Goal: Information Seeking & Learning: Compare options

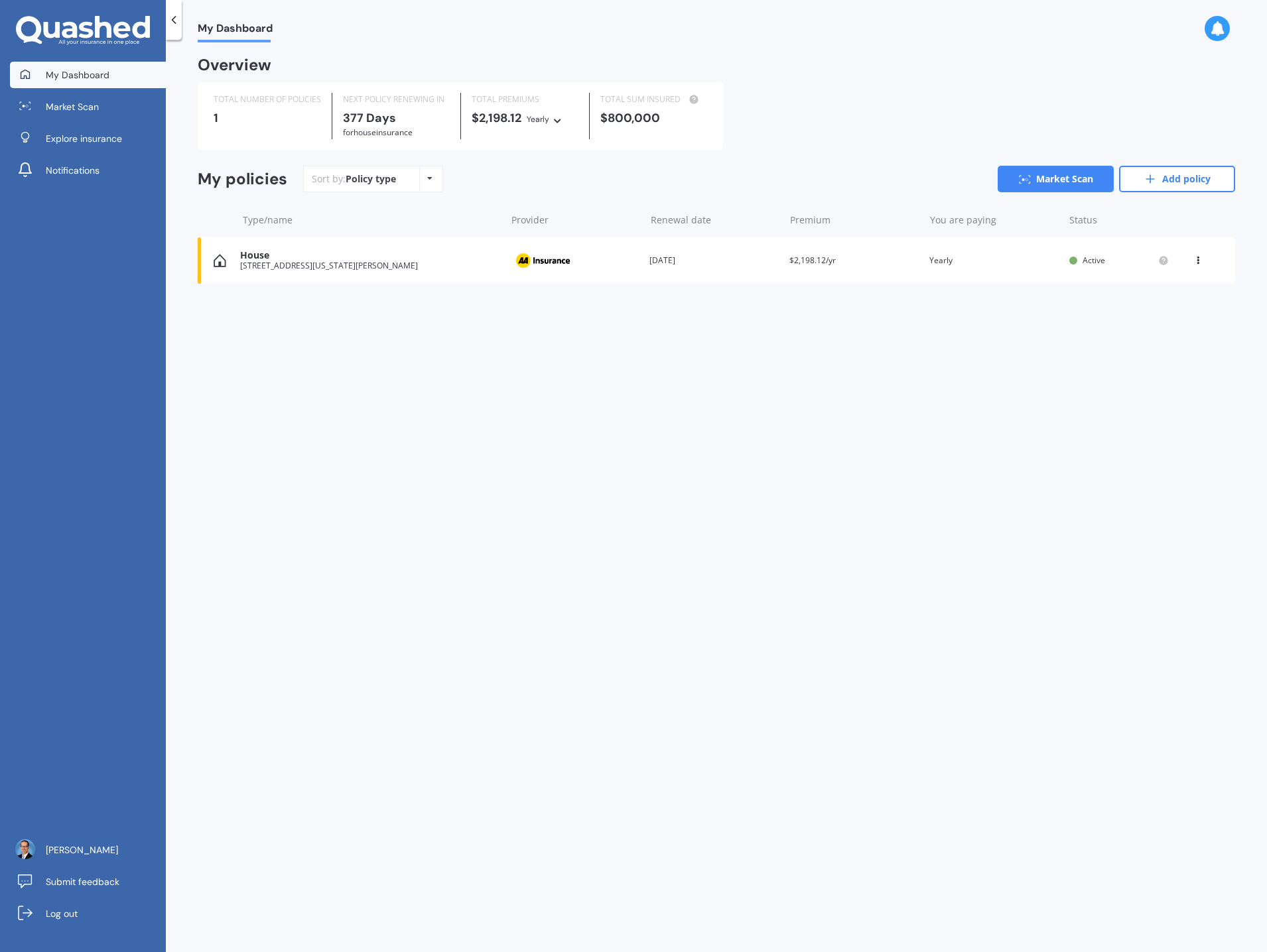
click at [1199, 262] on icon at bounding box center [1198, 258] width 9 height 8
click at [1171, 315] on div "Delete" at bounding box center [1169, 312] width 131 height 26
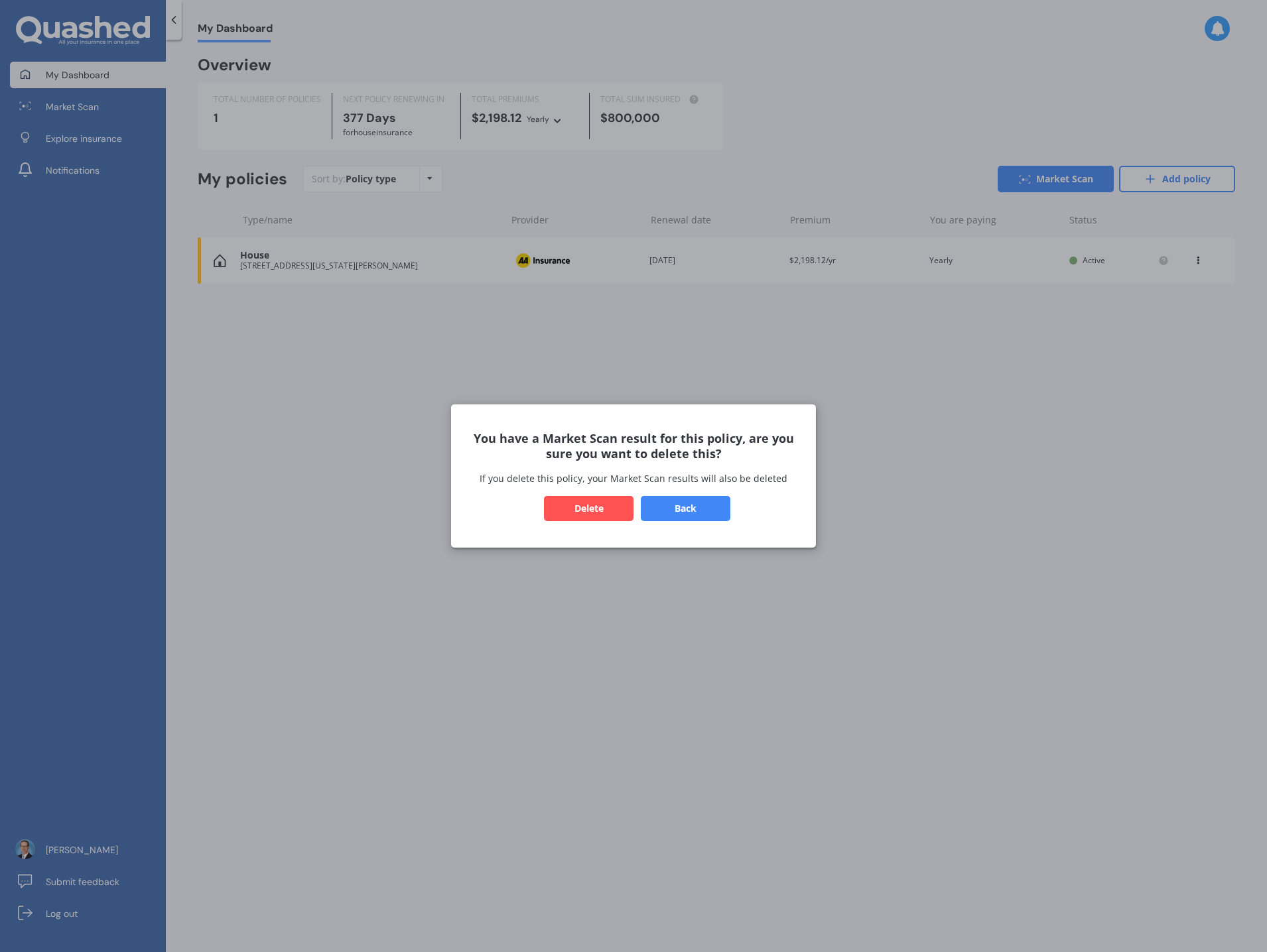
click at [611, 515] on button "Delete" at bounding box center [588, 509] width 89 height 25
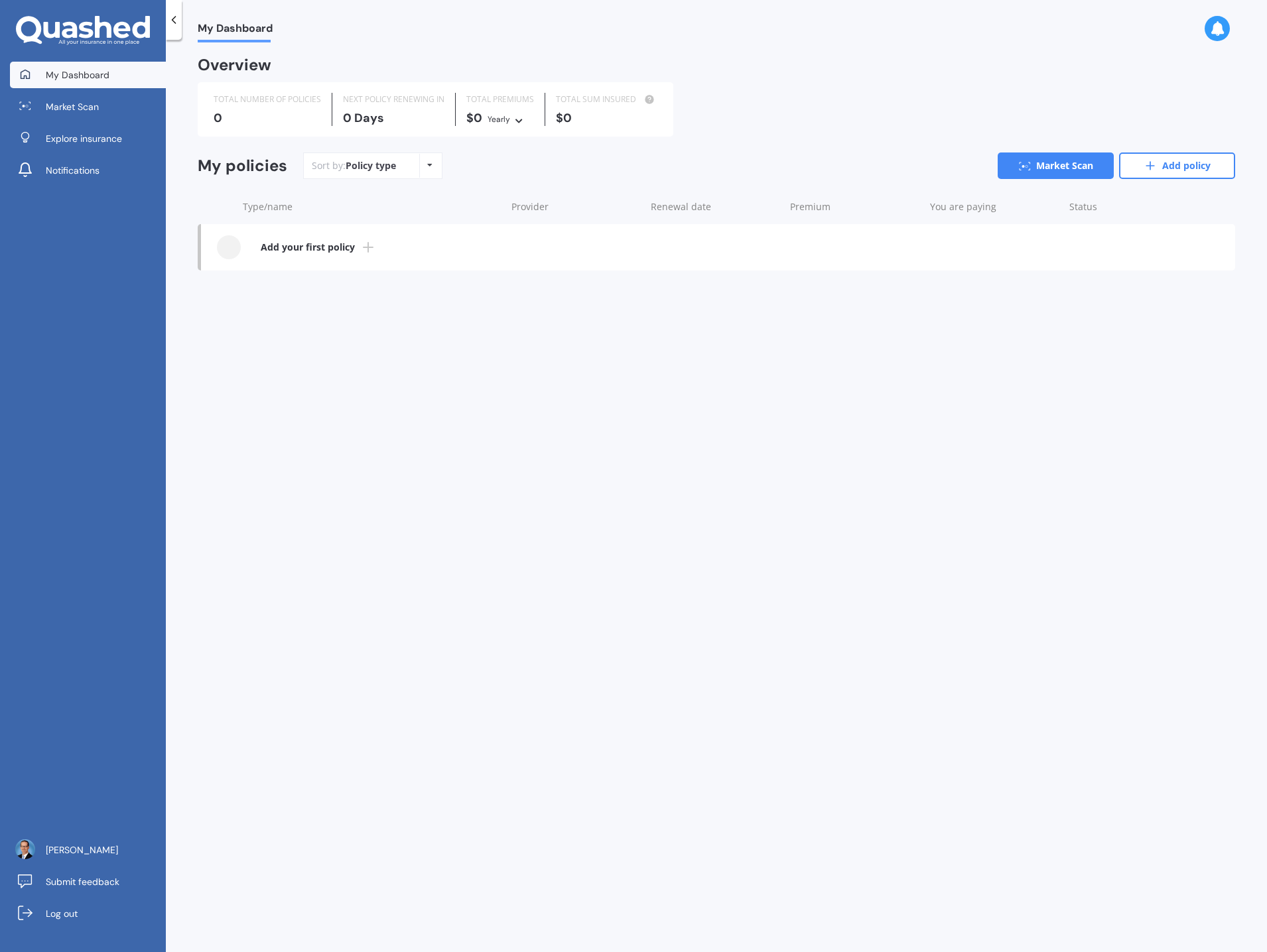
click at [334, 248] on b "Add your first policy" at bounding box center [307, 247] width 95 height 14
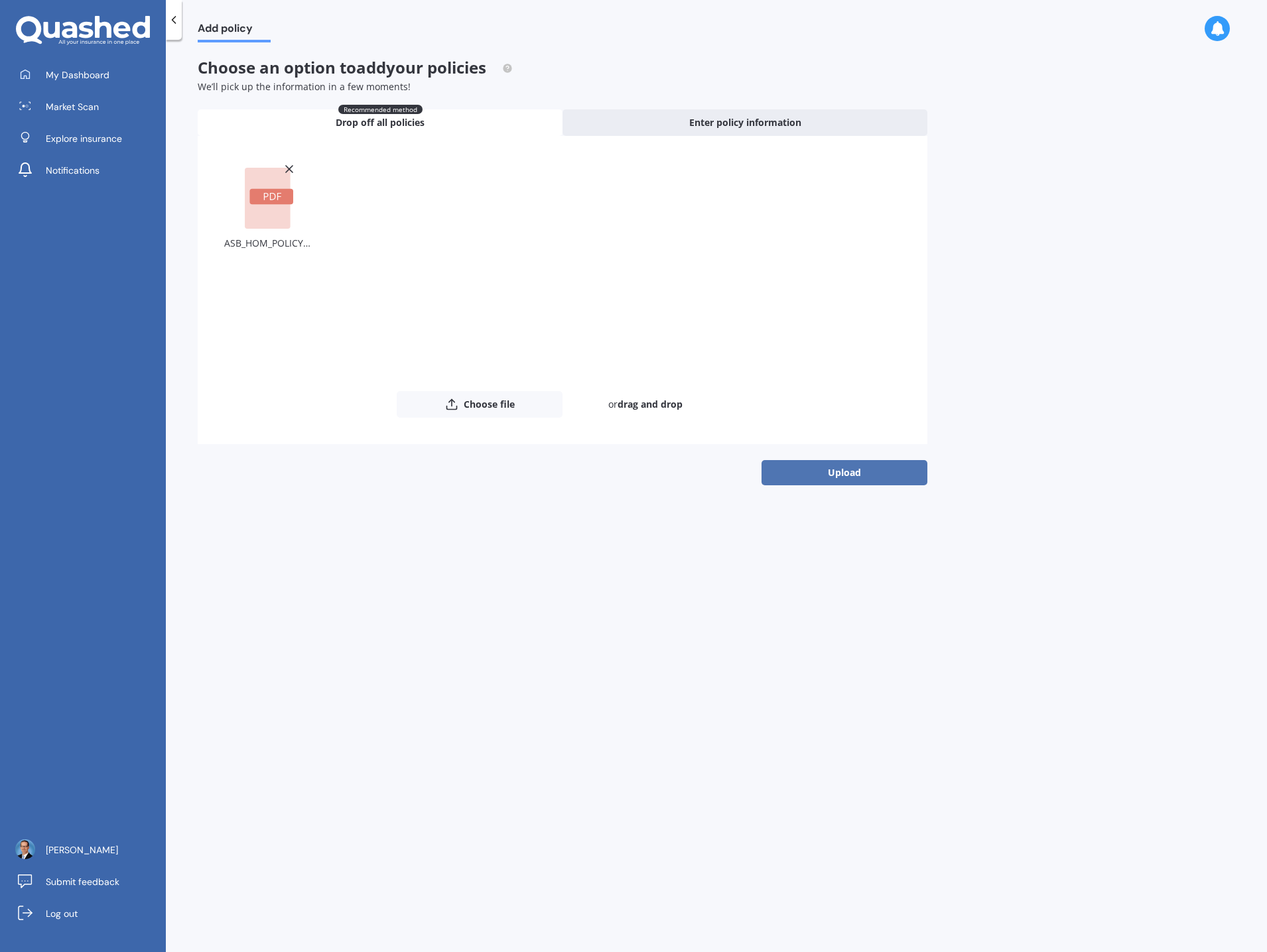
click at [859, 471] on button "Upload" at bounding box center [844, 473] width 166 height 25
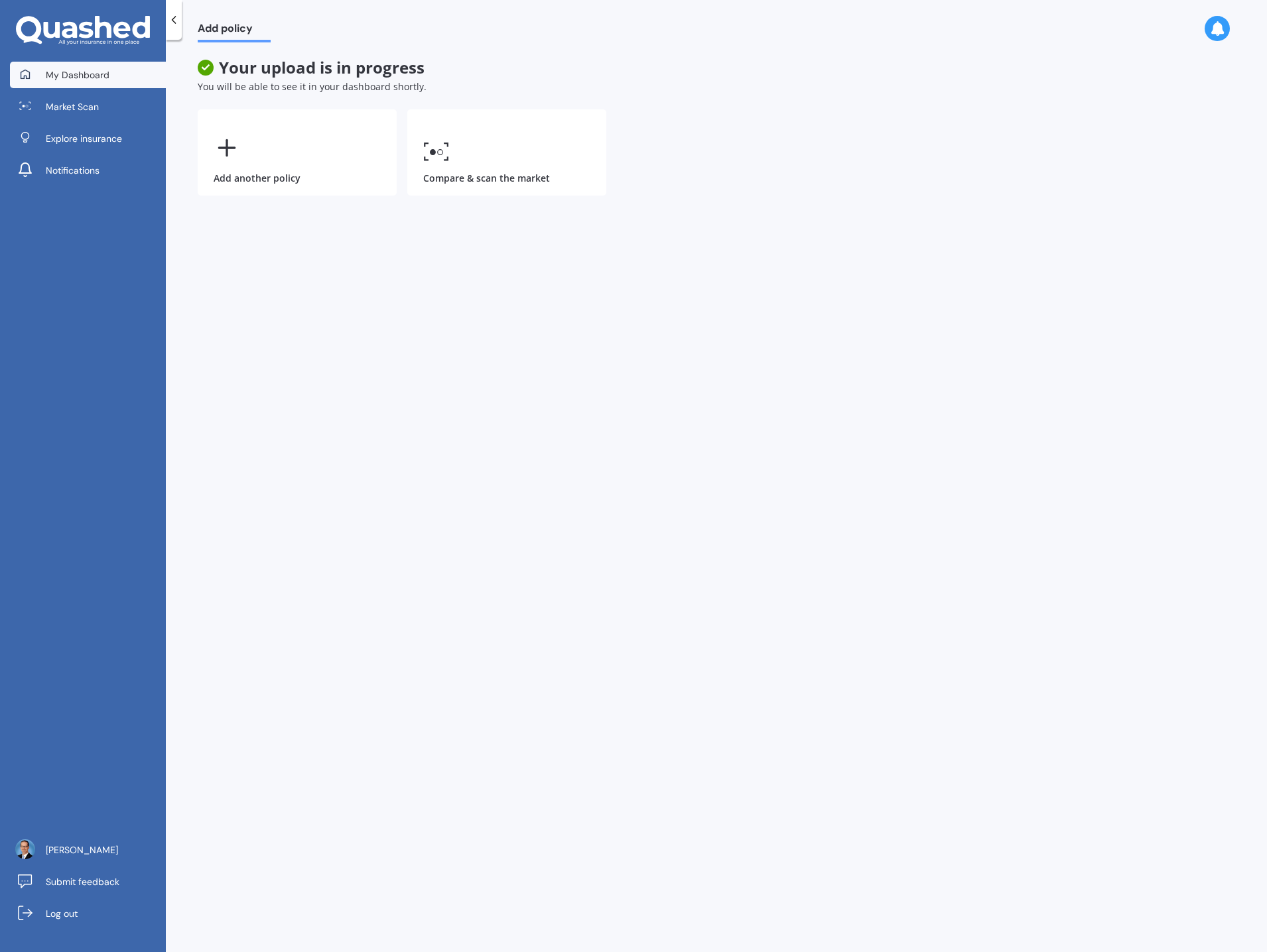
click at [55, 75] on span "My Dashboard" at bounding box center [77, 75] width 64 height 14
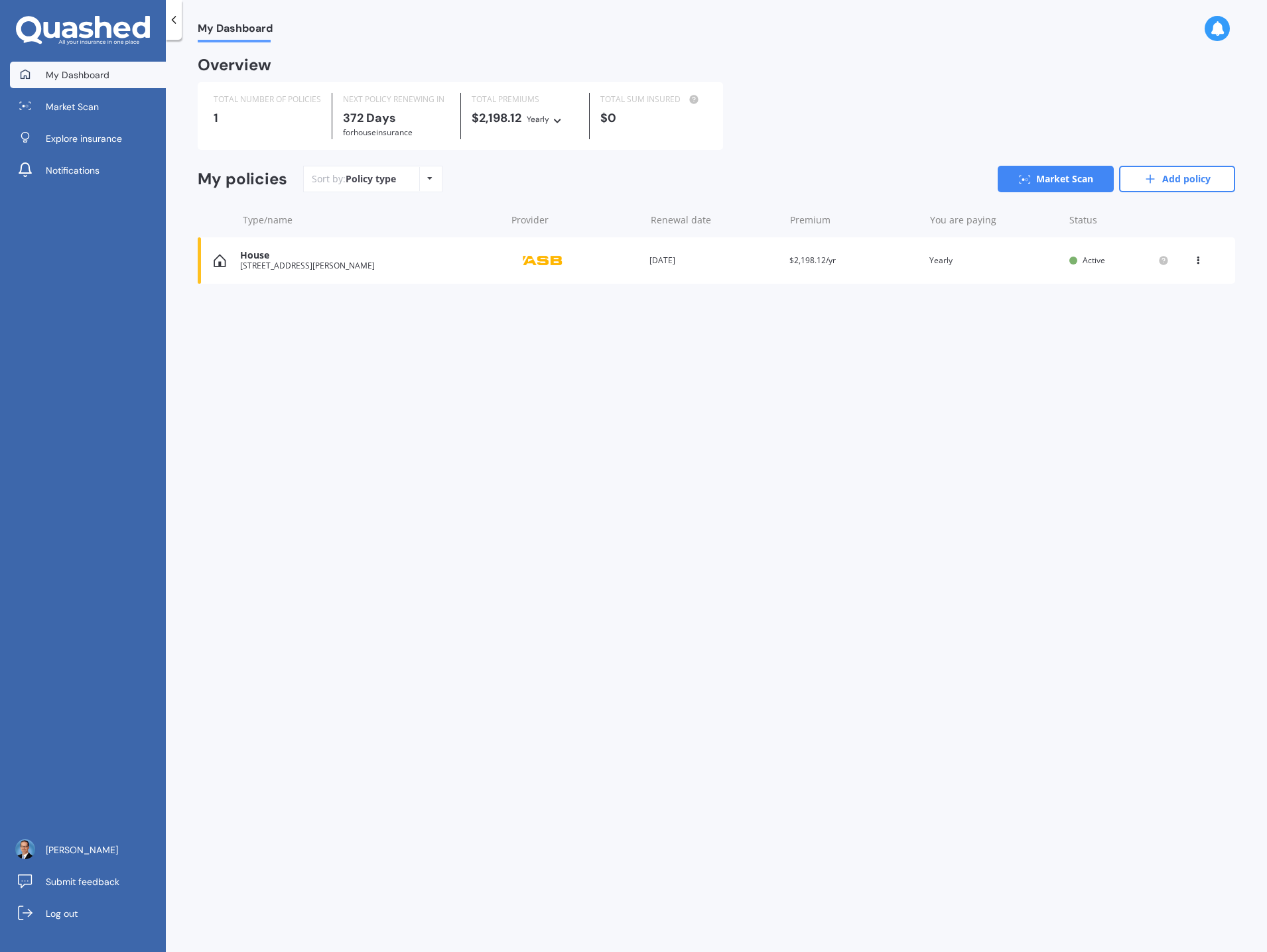
click at [1197, 260] on icon at bounding box center [1198, 258] width 9 height 8
click at [1080, 175] on link "Market Scan" at bounding box center [1055, 178] width 116 height 26
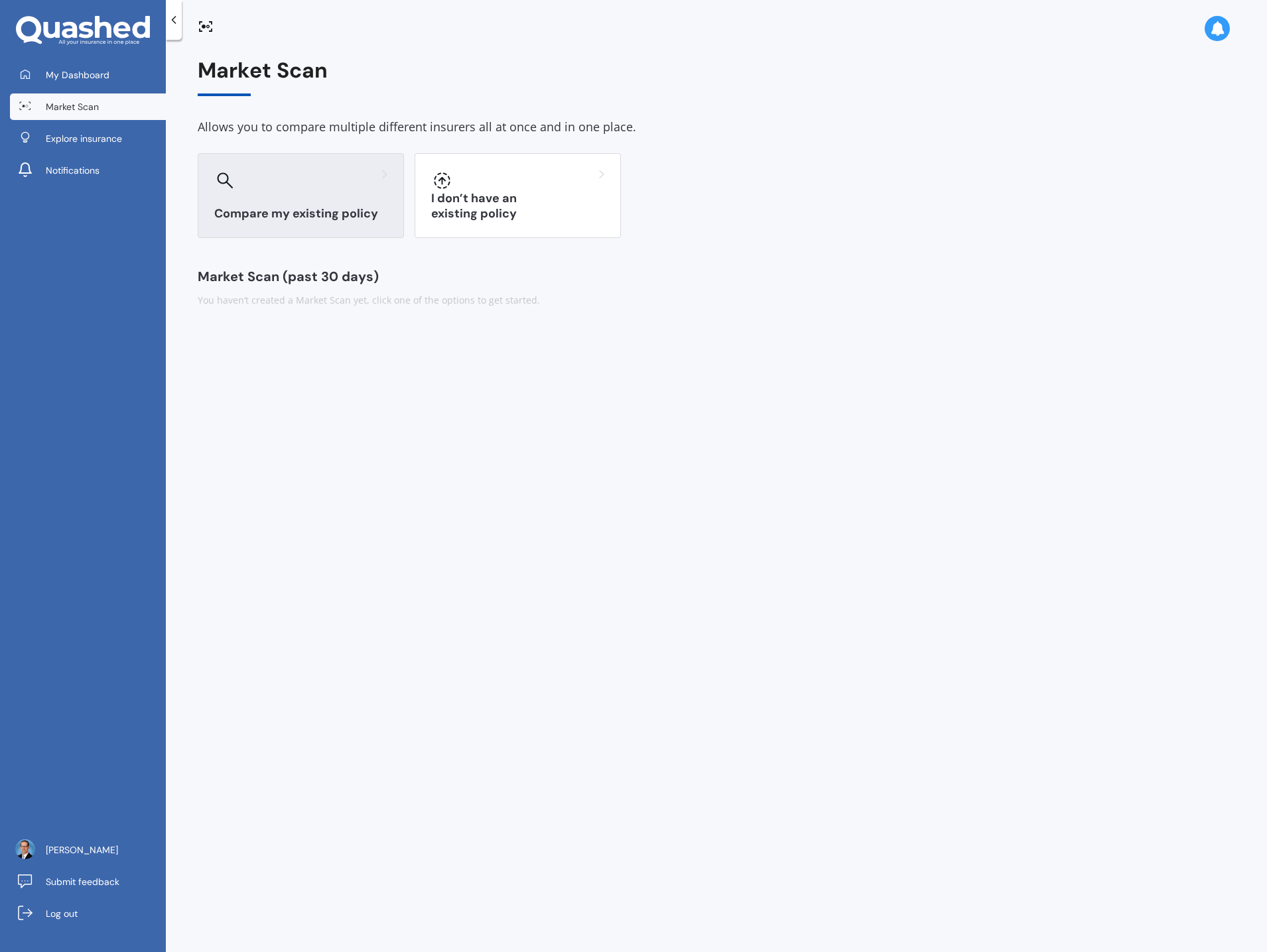
click at [298, 199] on div "Compare my existing policy" at bounding box center [300, 195] width 206 height 85
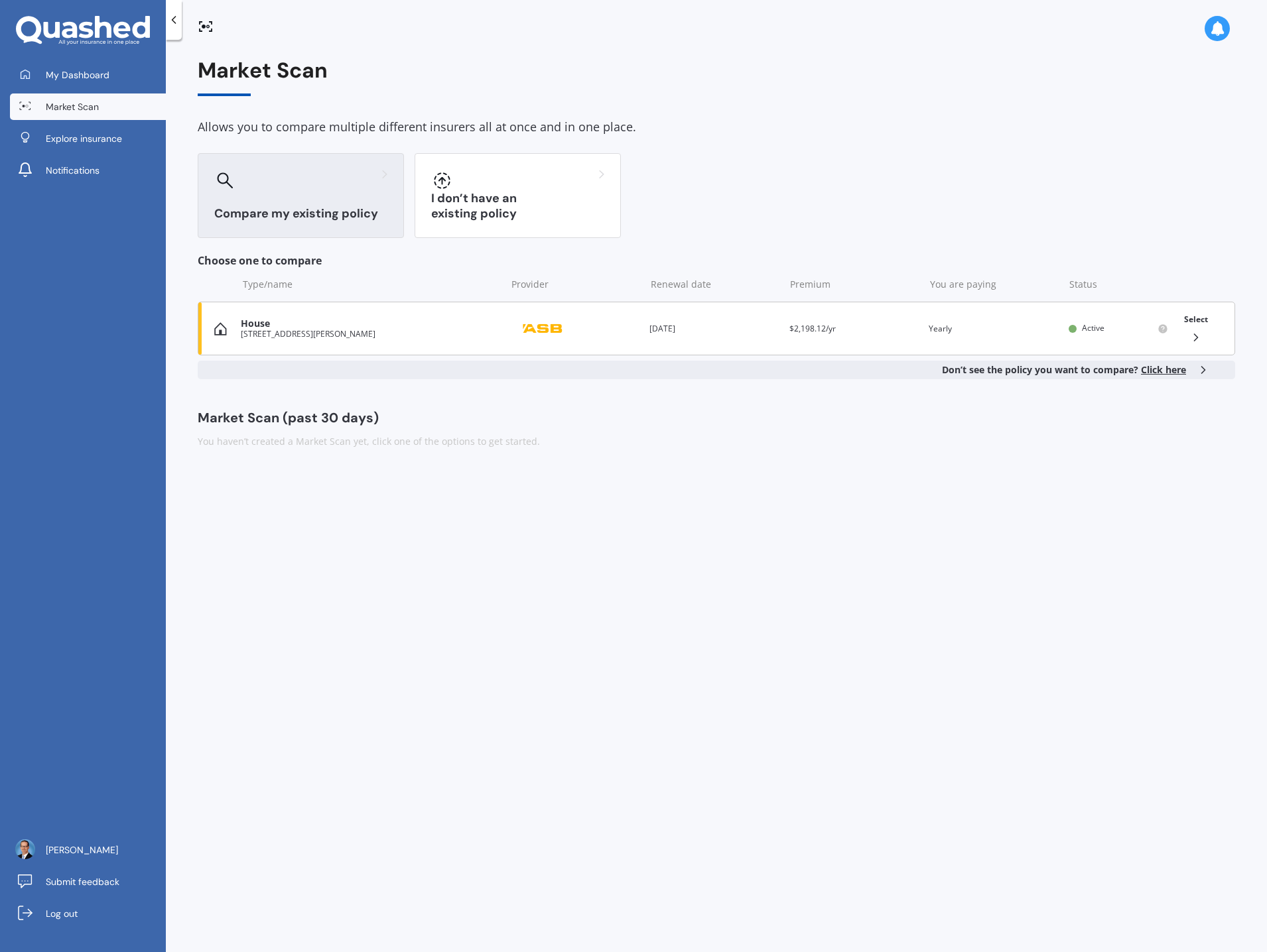
click at [267, 324] on div "House" at bounding box center [369, 323] width 258 height 12
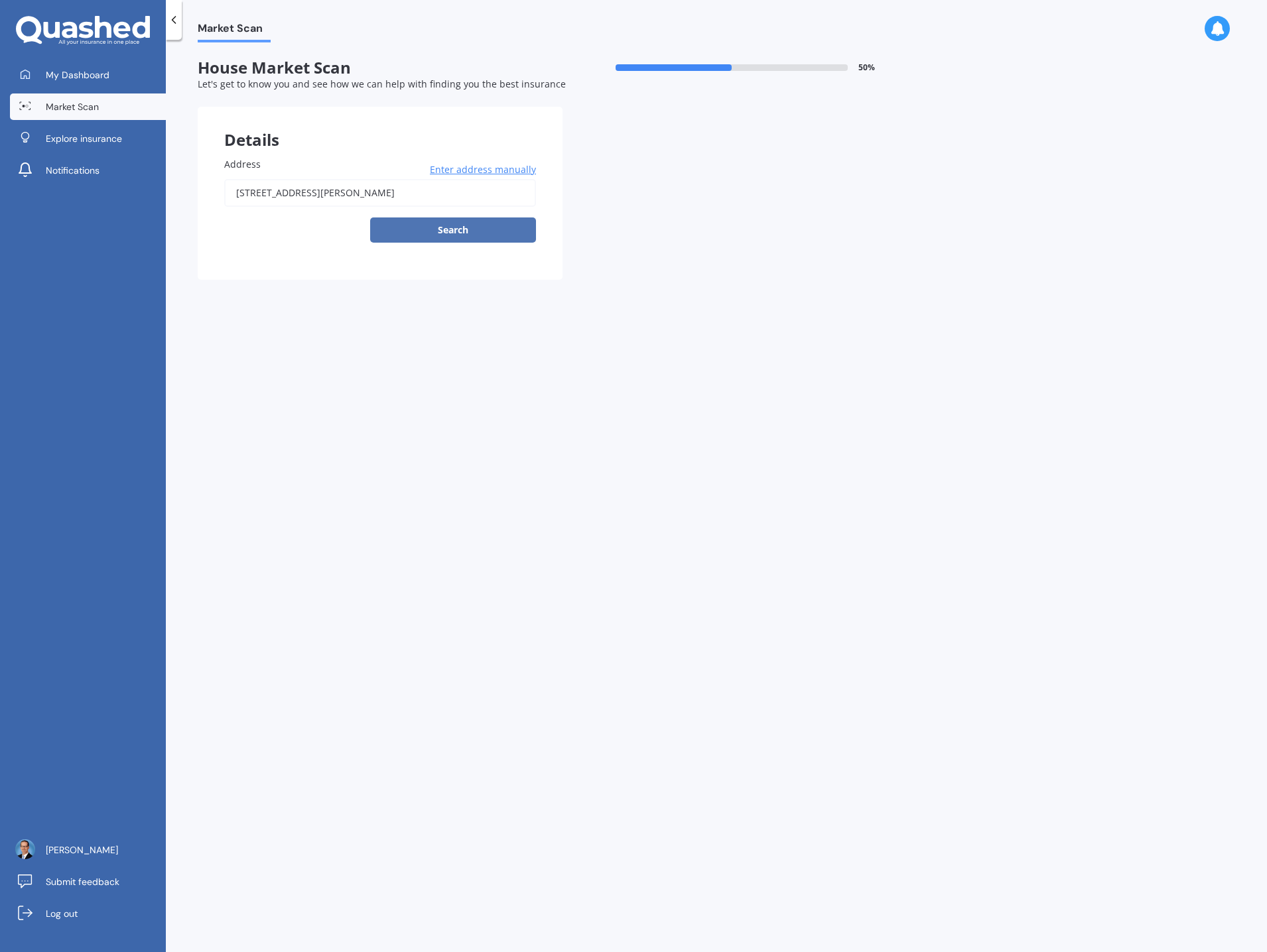
click at [454, 225] on button "Search" at bounding box center [453, 231] width 166 height 25
type input "[STREET_ADDRESS][PERSON_NAME]"
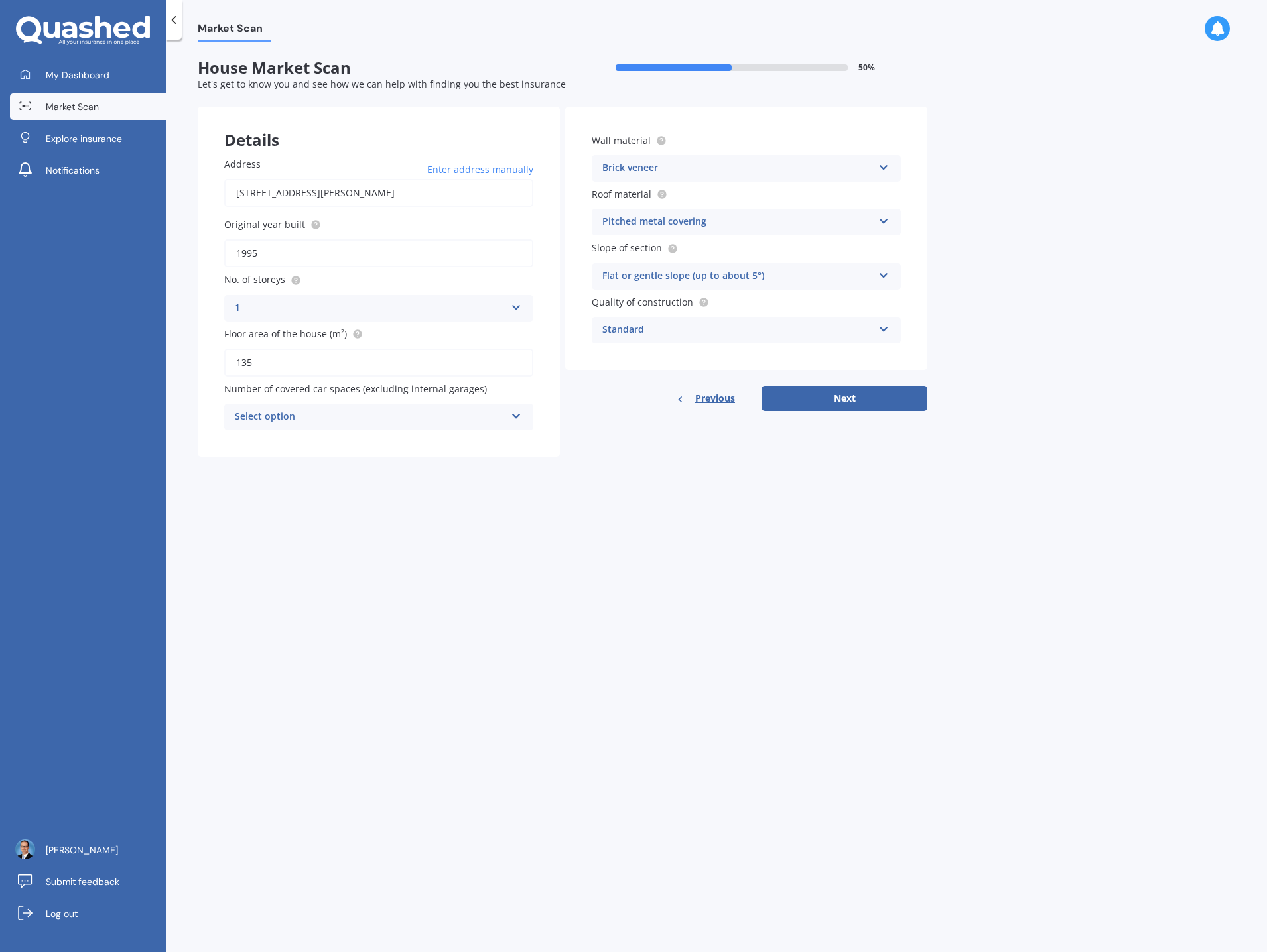
click at [522, 412] on div "Select option 0 1 2 3 4 5+" at bounding box center [378, 416] width 309 height 26
click at [427, 438] on div "0" at bounding box center [379, 443] width 308 height 24
click at [886, 162] on icon at bounding box center [883, 165] width 12 height 9
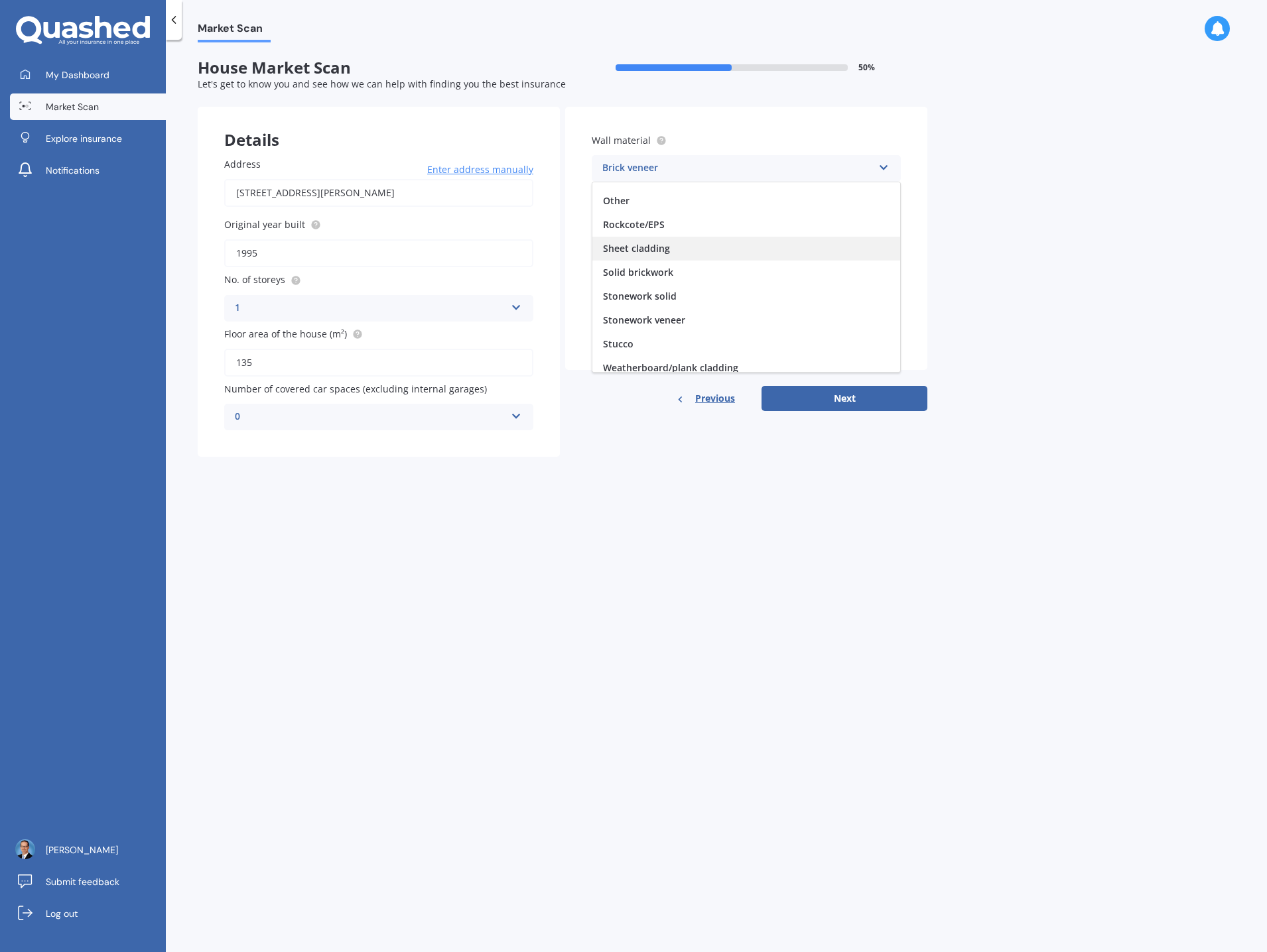
scroll to position [121, 0]
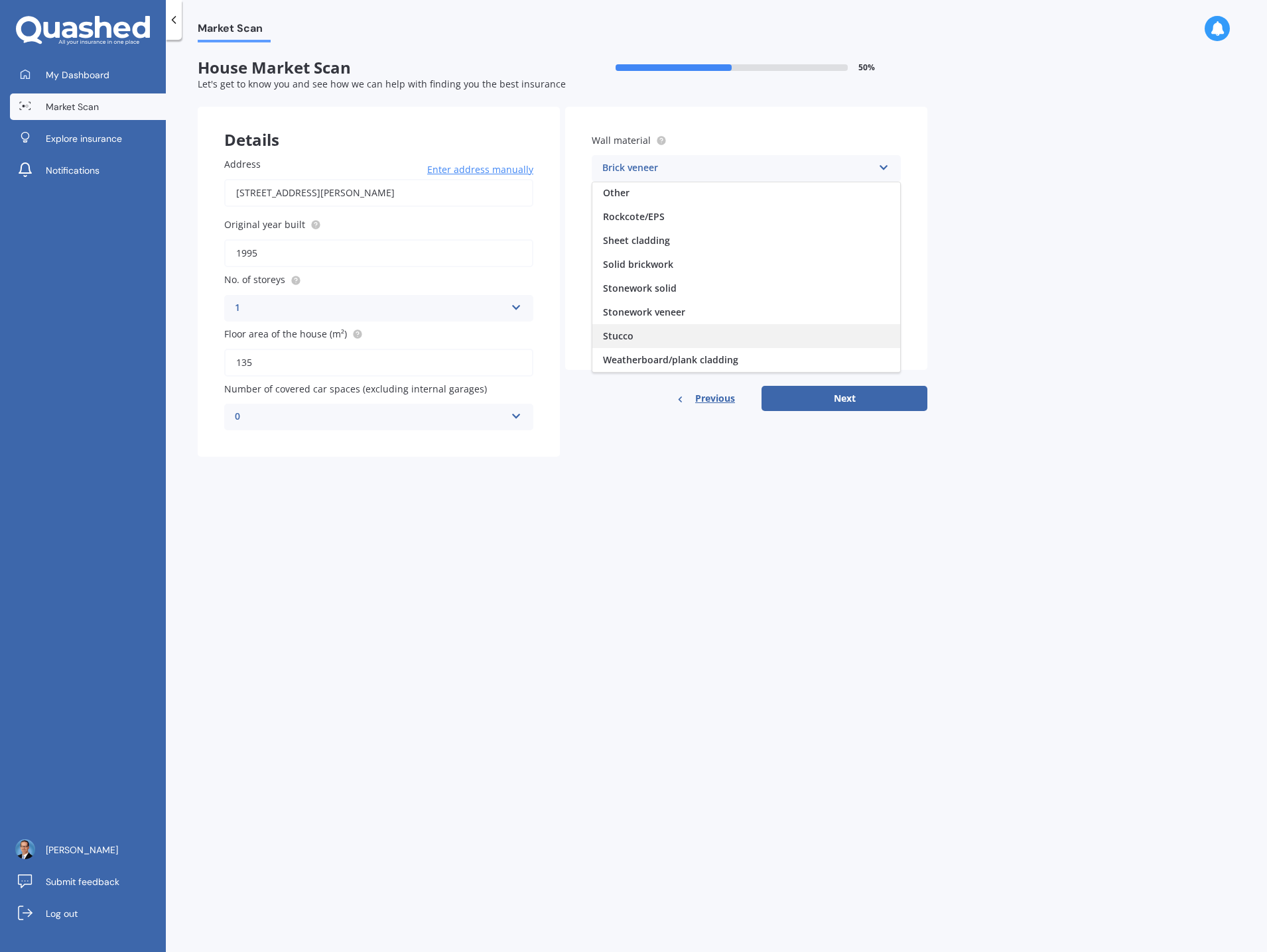
click at [721, 336] on div "Stucco" at bounding box center [747, 336] width 308 height 24
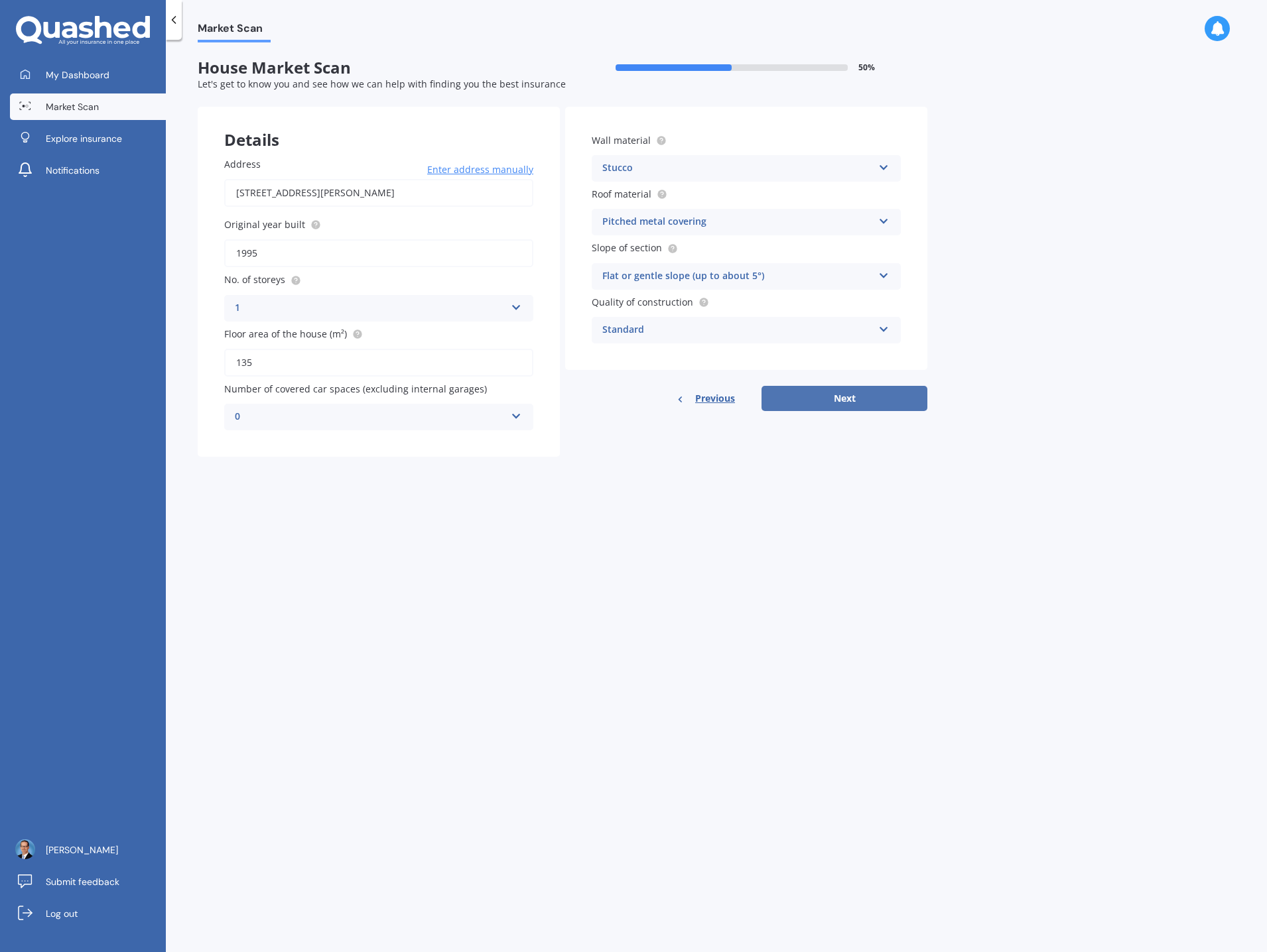
click at [864, 396] on button "Next" at bounding box center [844, 399] width 166 height 25
select select "21"
select select "10"
select select "1963"
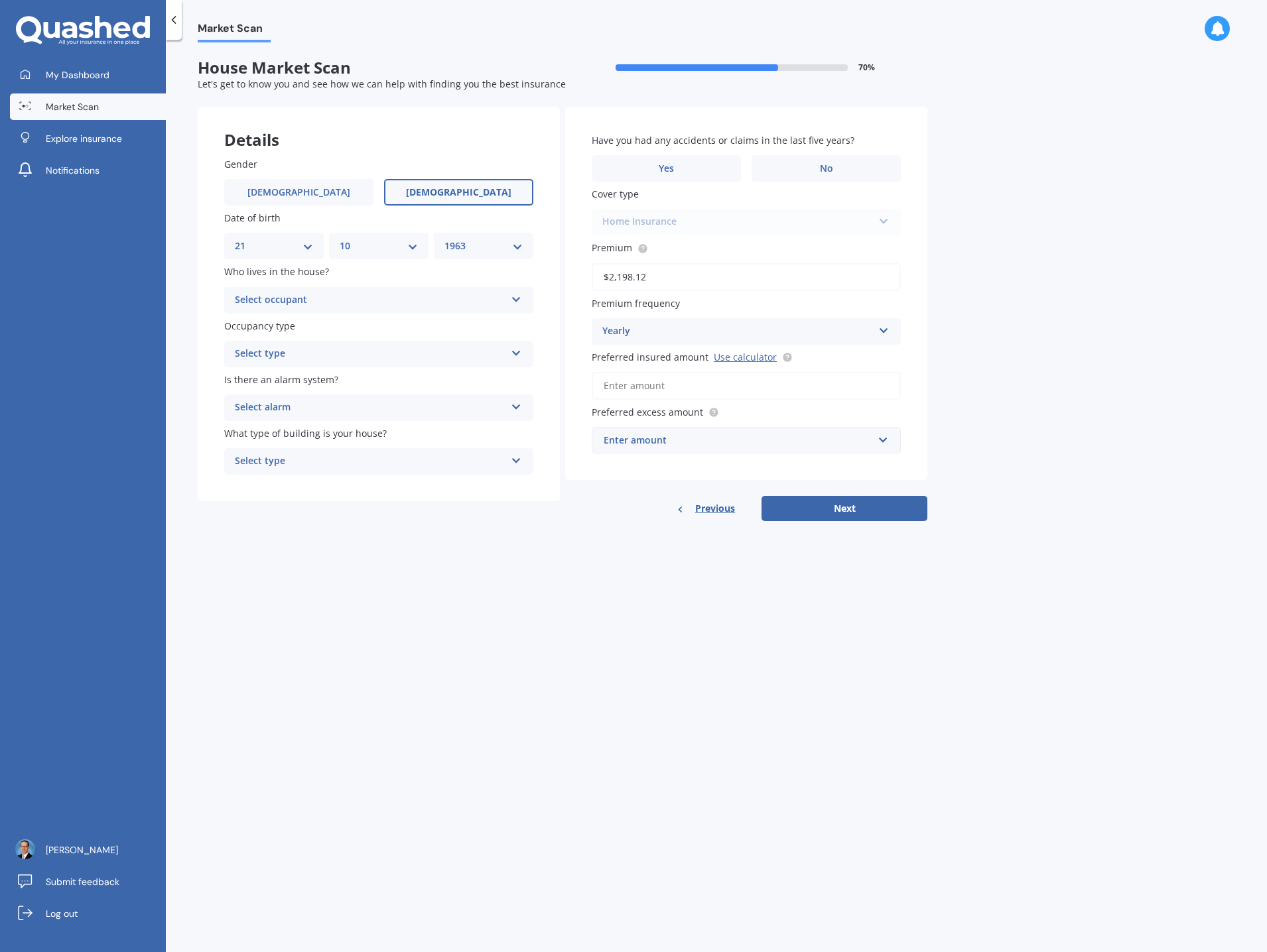
click at [306, 241] on select "DD 01 02 03 04 05 06 07 08 09 10 11 12 13 14 15 16 17 18 19 20 21 22 23 24 25 2…" at bounding box center [274, 246] width 78 height 14
select select "16"
click at [235, 239] on select "DD 01 02 03 04 05 06 07 08 09 10 11 12 13 14 15 16 17 18 19 20 21 22 23 24 25 2…" at bounding box center [274, 246] width 78 height 14
click at [403, 243] on select "MM 01 02 03 04 05 06 07 08 09 10 11 12" at bounding box center [378, 246] width 78 height 14
select select "12"
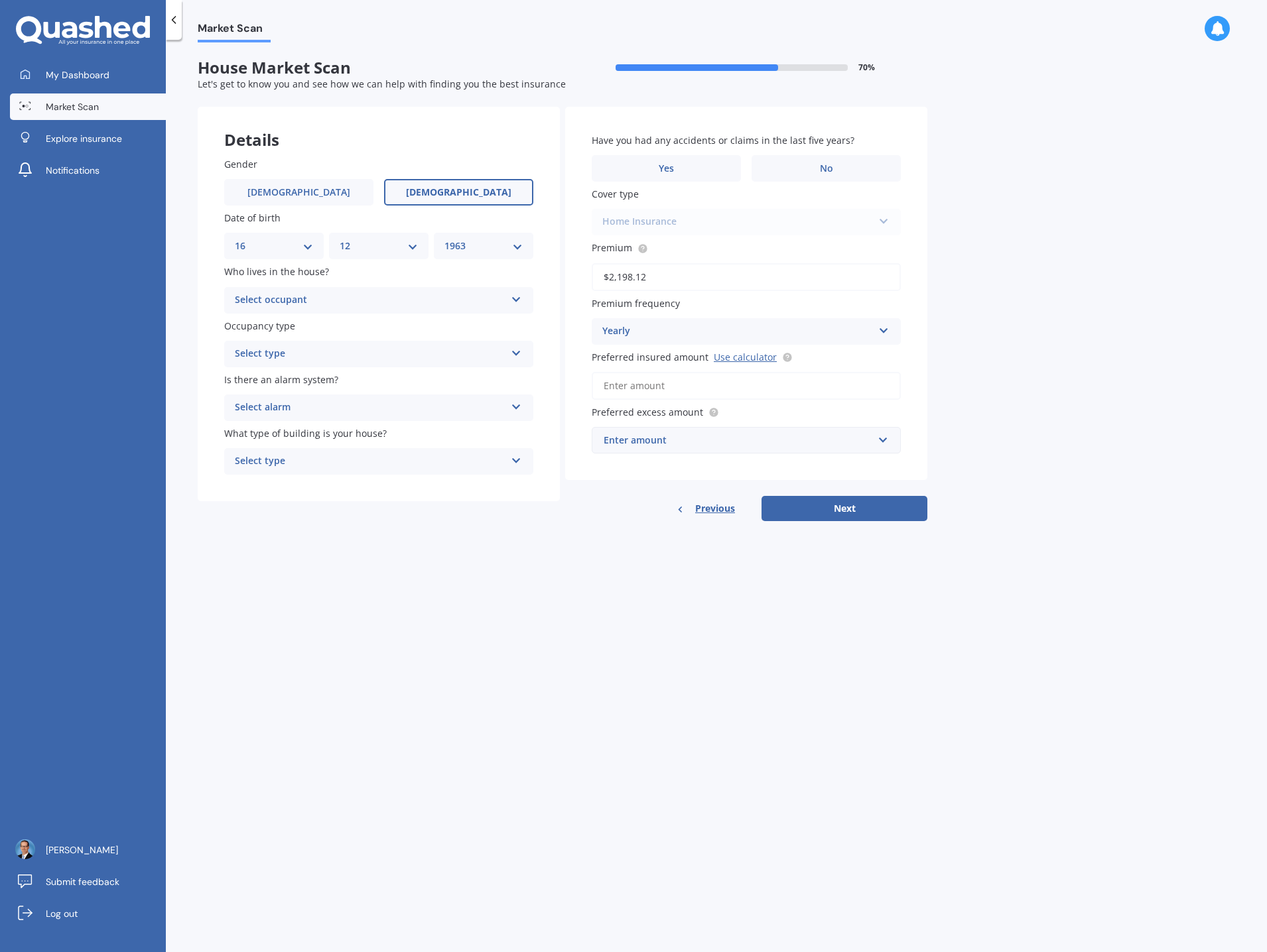
click at [339, 239] on select "MM 01 02 03 04 05 06 07 08 09 10 11 12" at bounding box center [378, 246] width 78 height 14
click at [497, 238] on div "YYYY 2009 2008 2007 2006 2005 2004 2003 2002 2001 2000 1999 1998 1997 1996 1995…" at bounding box center [484, 245] width 99 height 26
click at [512, 242] on select "YYYY 2009 2008 2007 2006 2005 2004 2003 2002 2001 2000 1999 1998 1997 1996 1995…" at bounding box center [483, 246] width 78 height 14
select select "1961"
click at [444, 239] on select "YYYY 2009 2008 2007 2006 2005 2004 2003 2002 2001 2000 1999 1998 1997 1996 1995…" at bounding box center [483, 246] width 78 height 14
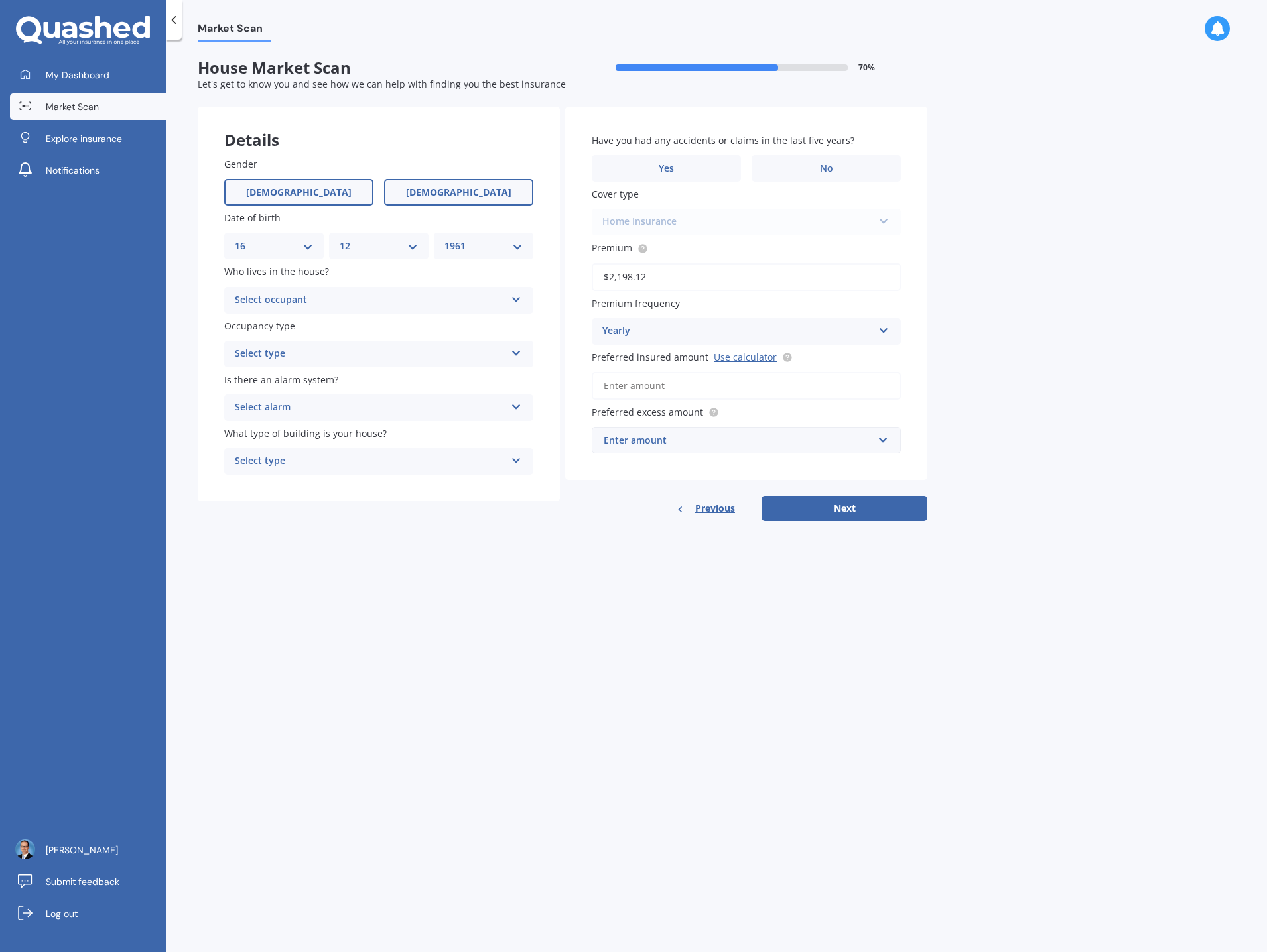
click at [306, 190] on span "[DEMOGRAPHIC_DATA]" at bounding box center [298, 193] width 105 height 12
click at [0, 0] on input "[DEMOGRAPHIC_DATA]" at bounding box center [0, 0] width 0 height 0
click at [364, 298] on div "Select occupant" at bounding box center [370, 301] width 270 height 16
click at [341, 321] on div "Owner" at bounding box center [379, 326] width 308 height 24
click at [331, 349] on div "Select type" at bounding box center [370, 354] width 270 height 16
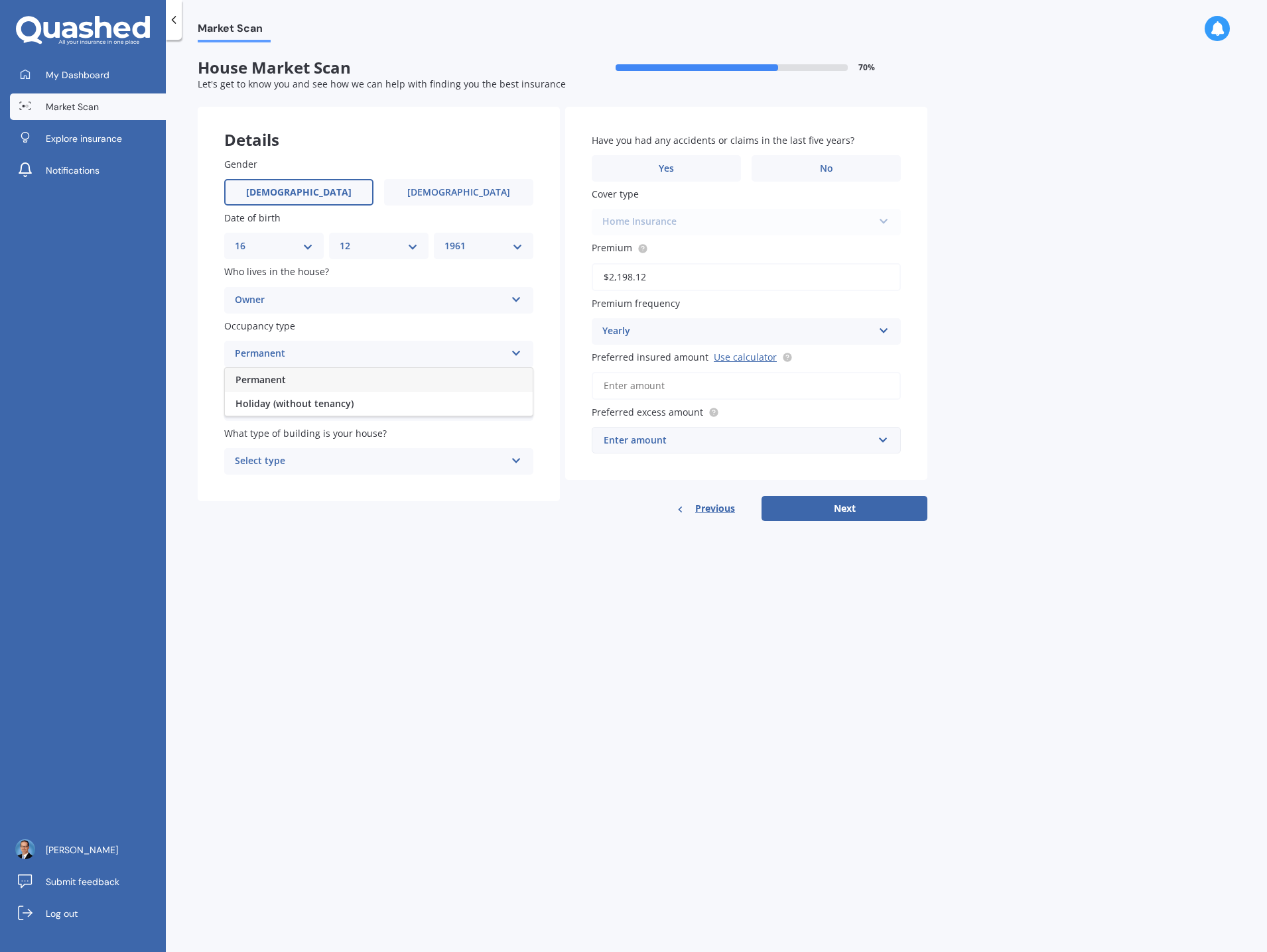
click at [316, 375] on div "Permanent" at bounding box center [379, 380] width 308 height 24
click at [308, 405] on div "Select alarm" at bounding box center [370, 408] width 270 height 16
click at [281, 476] on div "No" at bounding box center [379, 481] width 308 height 24
click at [341, 459] on div "Select type" at bounding box center [370, 462] width 270 height 16
click at [390, 507] on div "Multi-unit (in a block of 6 or less)" at bounding box center [379, 512] width 308 height 24
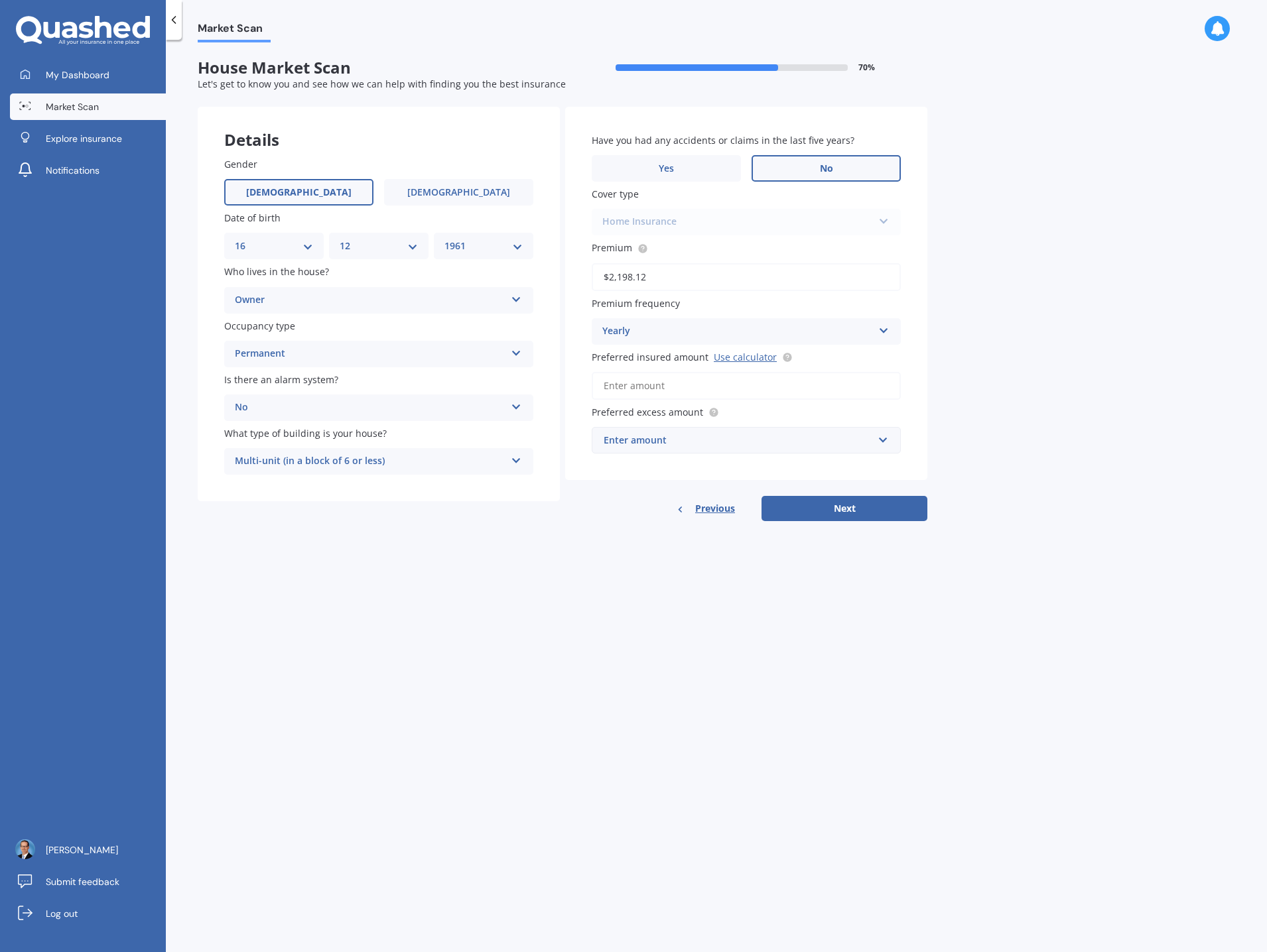
click at [806, 168] on label "No" at bounding box center [826, 168] width 149 height 26
click at [0, 0] on input "No" at bounding box center [0, 0] width 0 height 0
click at [820, 442] on div "Enter amount" at bounding box center [738, 440] width 269 height 14
click at [656, 558] on div "$1,000" at bounding box center [747, 563] width 308 height 24
click at [869, 522] on button "Next" at bounding box center [844, 523] width 166 height 25
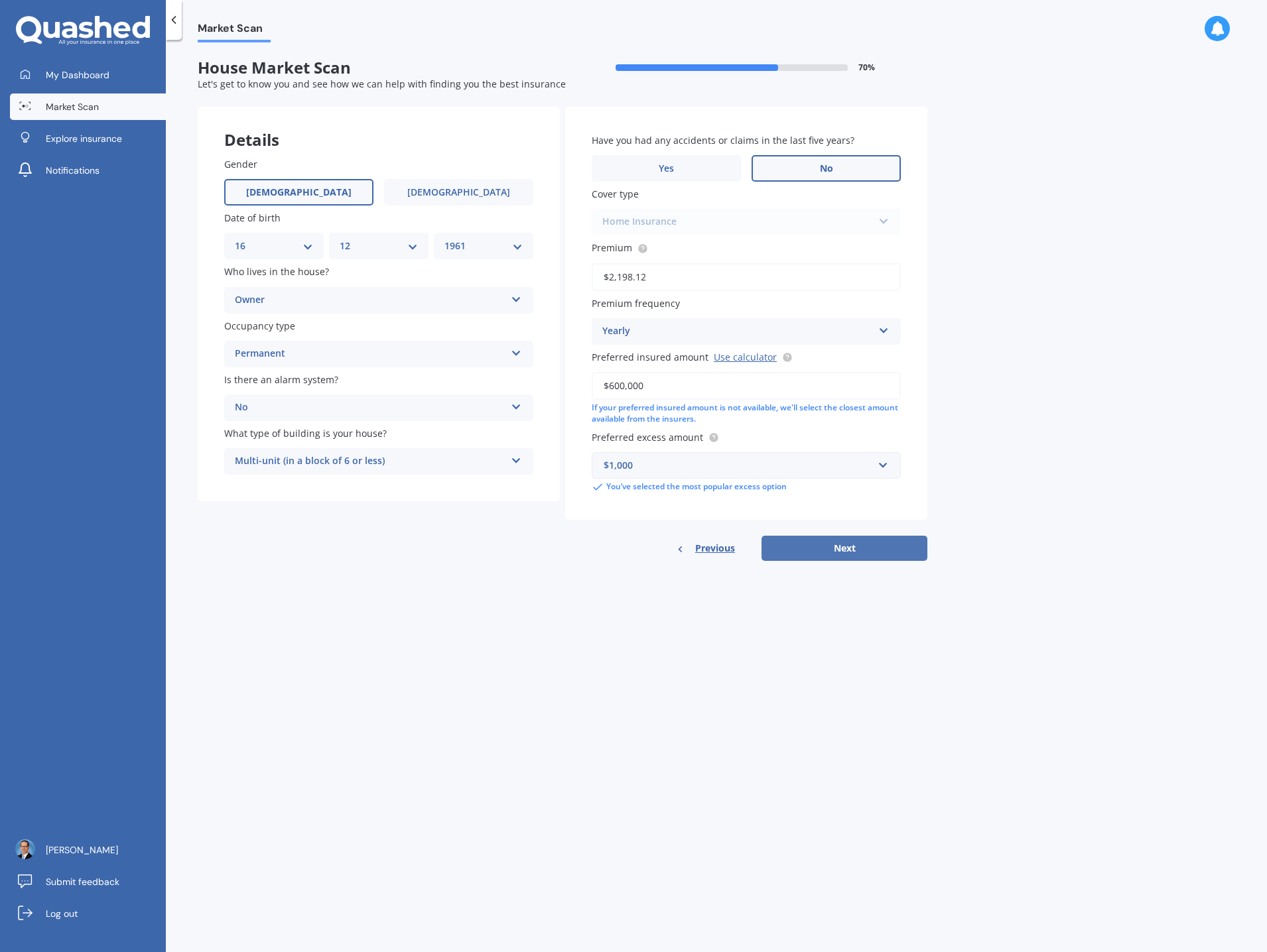
type input "$600,000"
click at [880, 549] on button "Next" at bounding box center [844, 549] width 166 height 25
select select "16"
select select "12"
select select "1961"
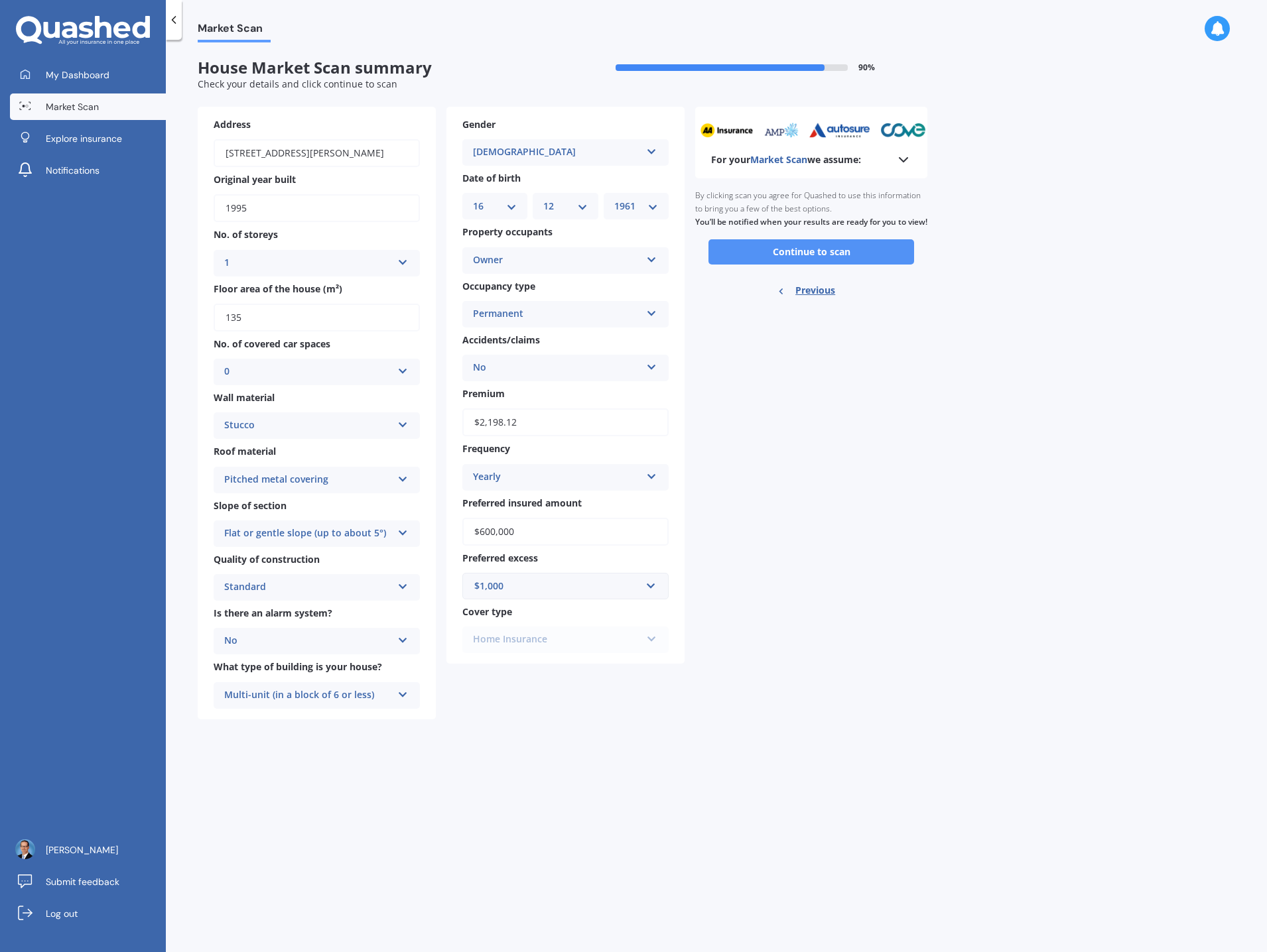
click at [849, 263] on button "Continue to scan" at bounding box center [810, 252] width 205 height 25
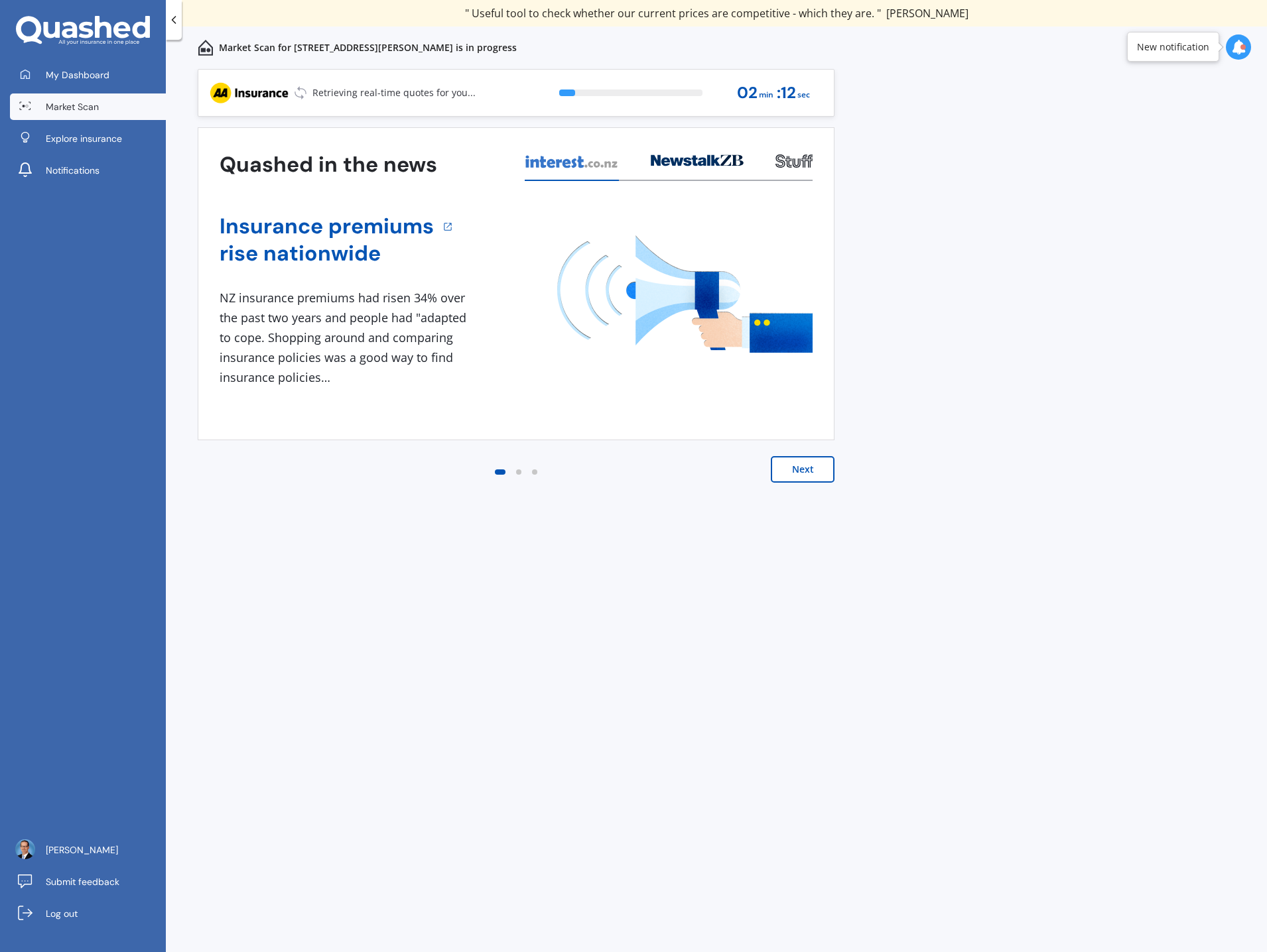
click at [1230, 48] on div at bounding box center [1238, 47] width 25 height 25
click at [1063, 168] on div "Previous 60,000+ Kiwis have signed up to shop and save on insurance with us " H…" at bounding box center [716, 525] width 1100 height 912
click at [762, 95] on div "View my quotes" at bounding box center [756, 92] width 80 height 32
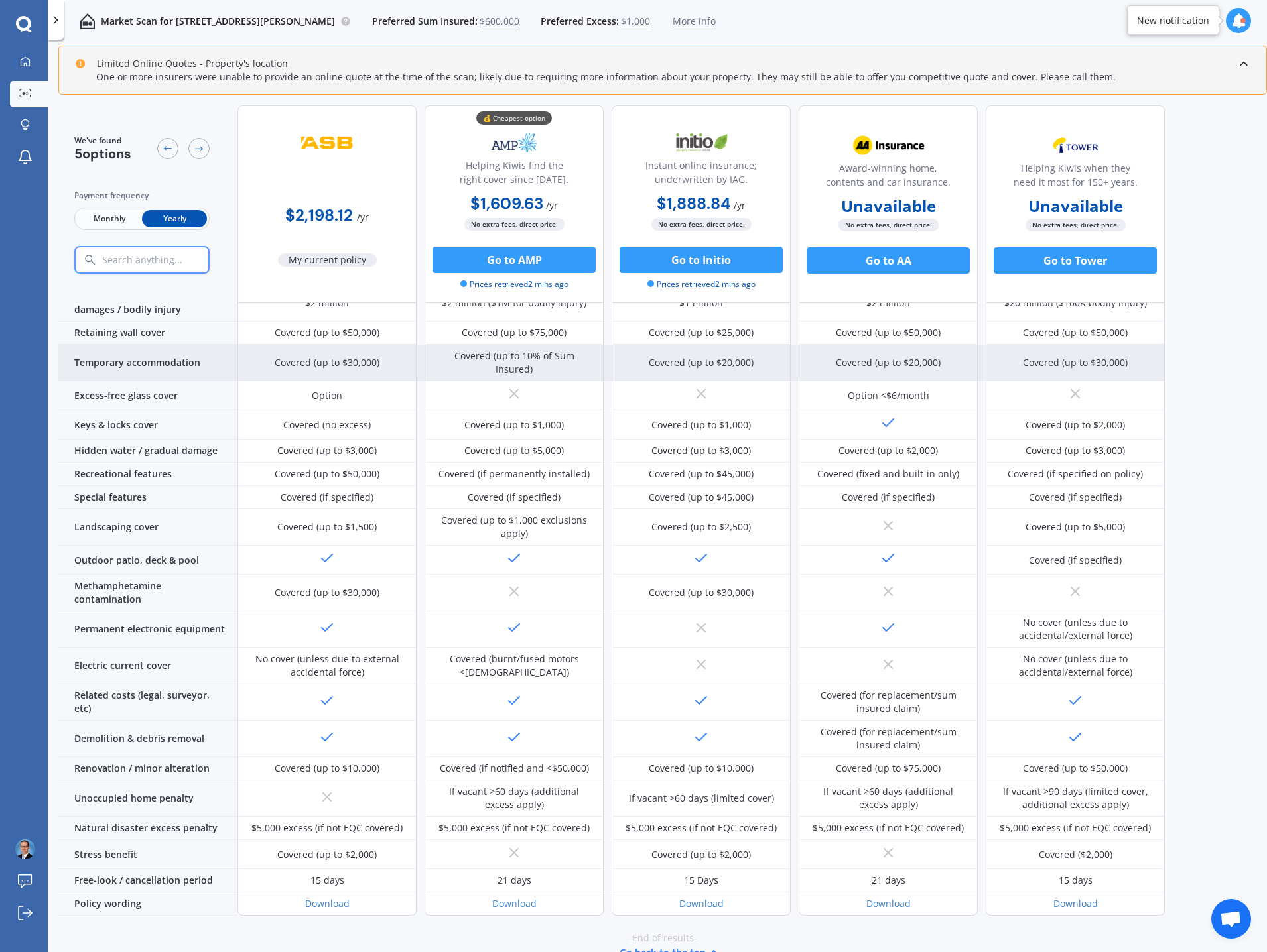
scroll to position [168, 0]
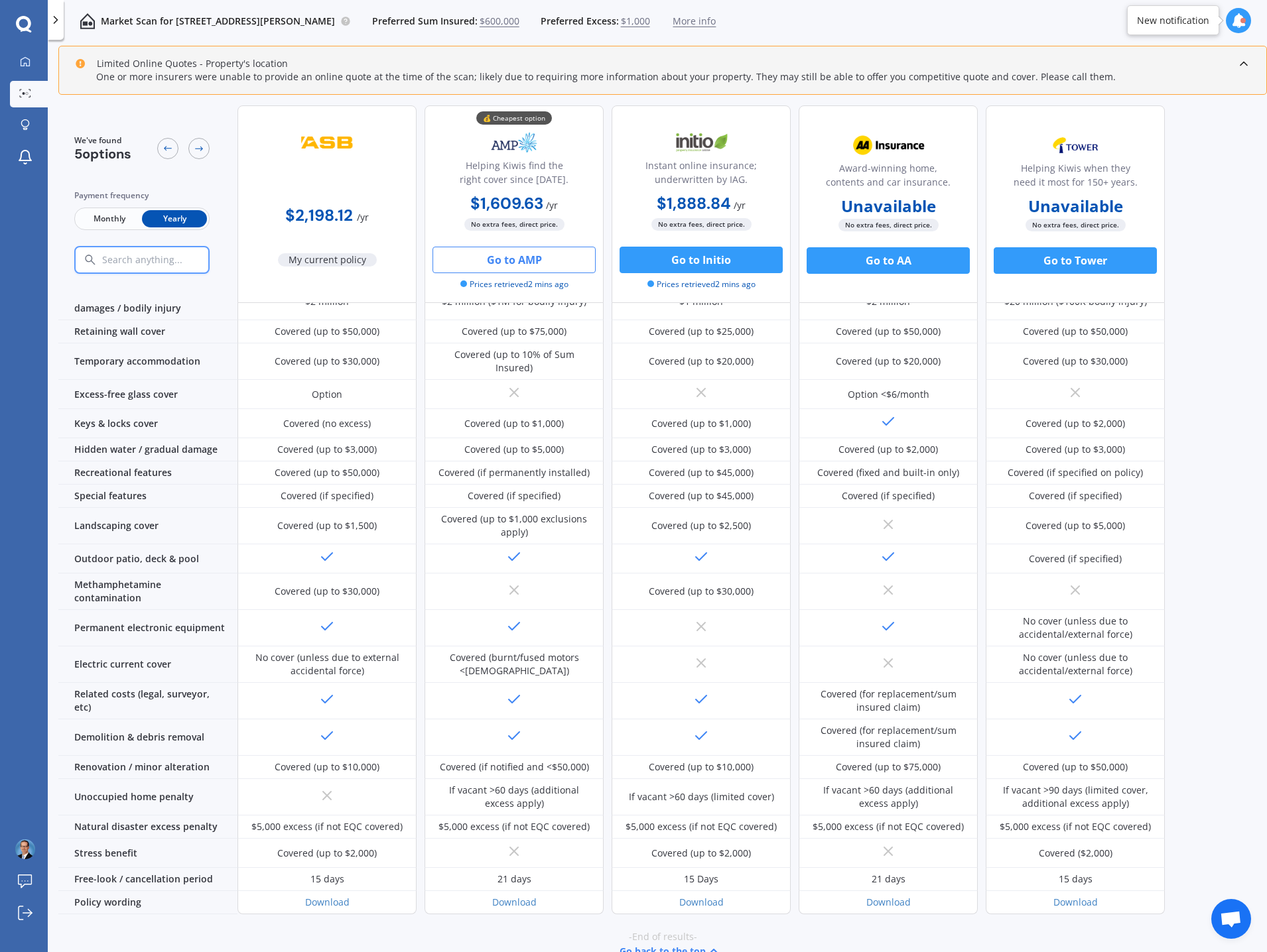
click at [541, 258] on button "Go to AMP" at bounding box center [513, 259] width 163 height 26
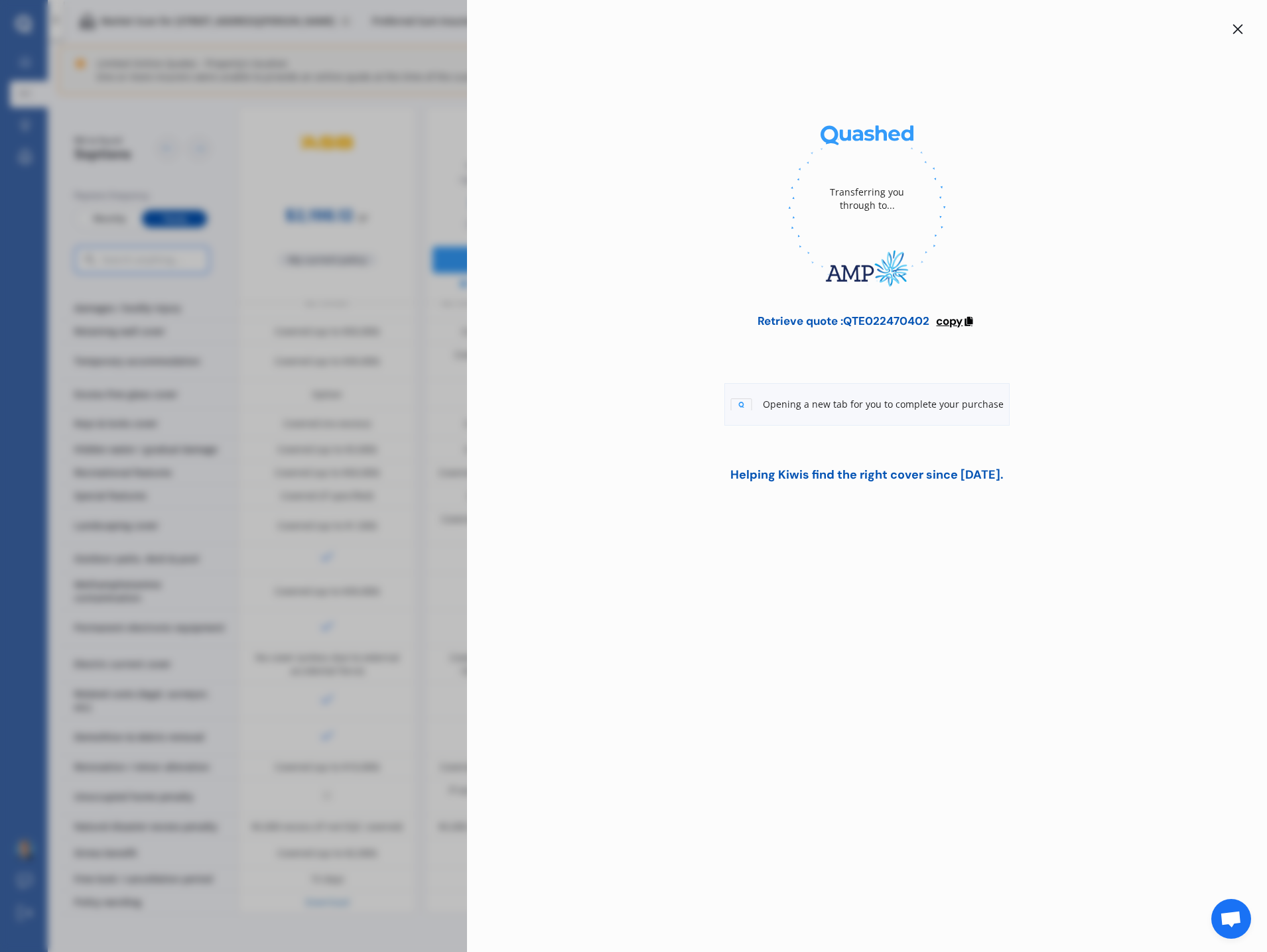
click at [959, 321] on span "copy" at bounding box center [948, 321] width 26 height 14
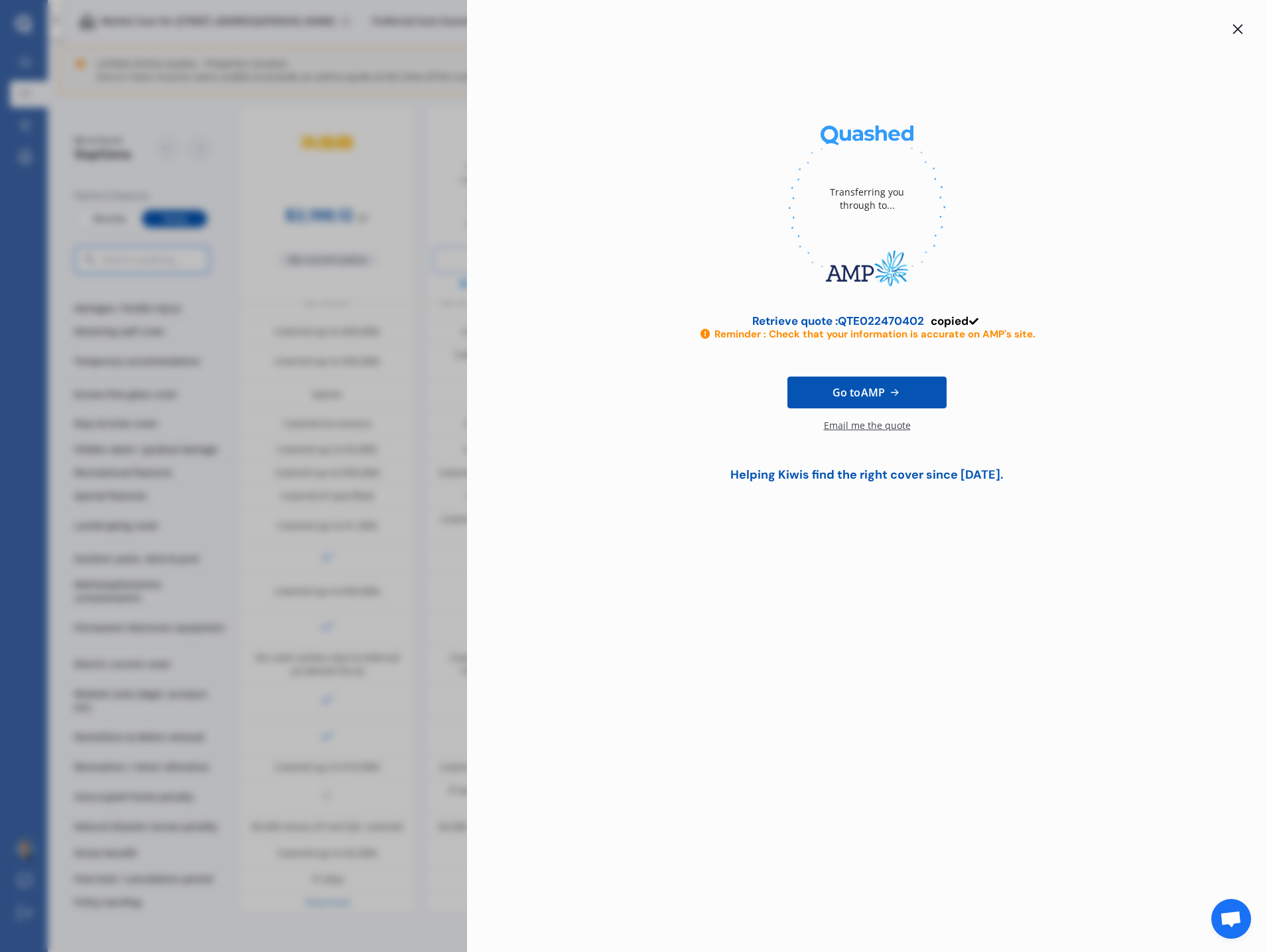
click at [852, 427] on div "Email me the quote" at bounding box center [867, 431] width 86 height 26
click at [1242, 32] on icon at bounding box center [1237, 30] width 11 height 11
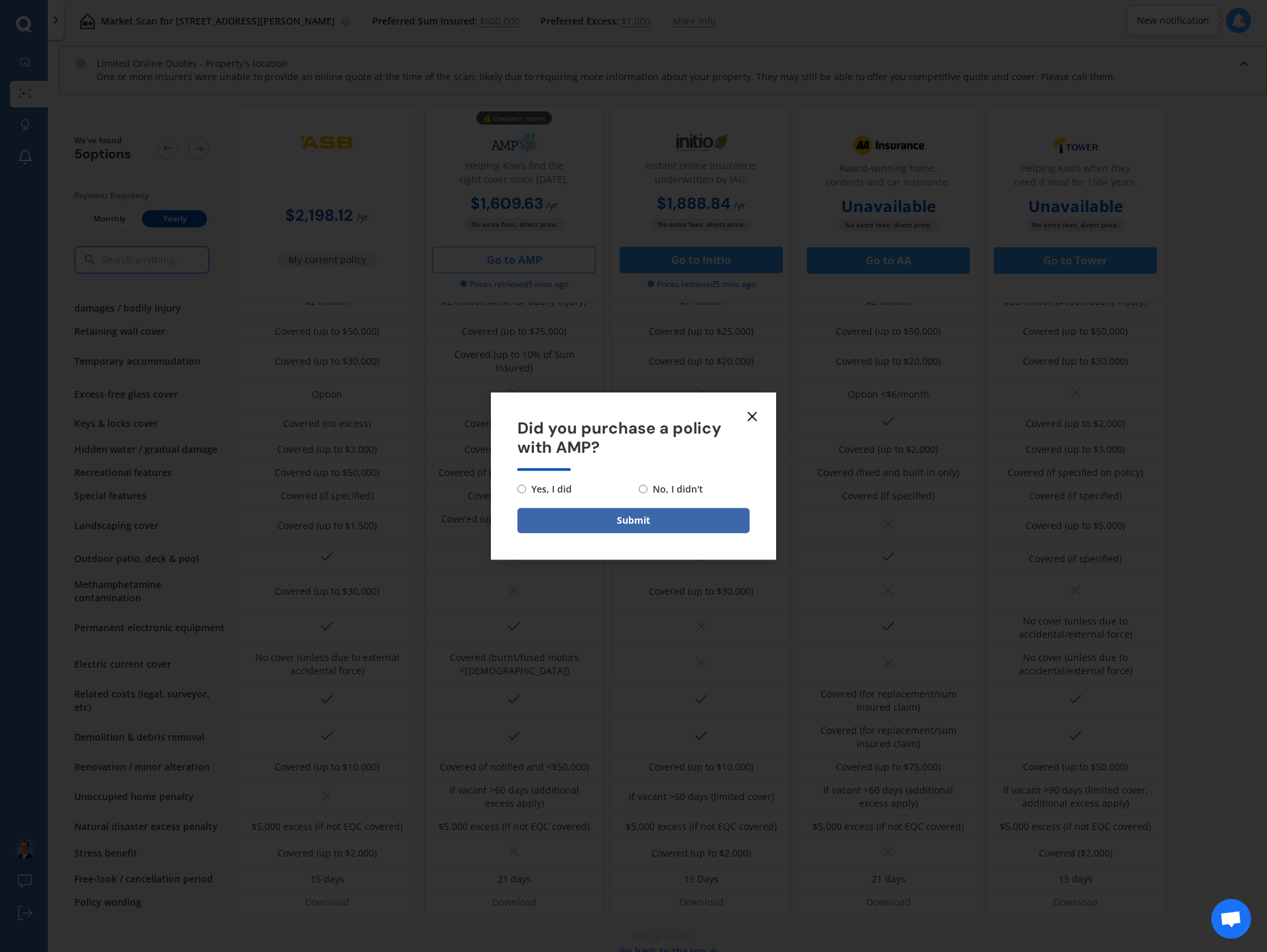
click at [676, 488] on span "No, I didn't" at bounding box center [675, 490] width 56 height 16
click at [647, 488] on input "No, I didn't" at bounding box center [643, 489] width 9 height 9
radio input "true"
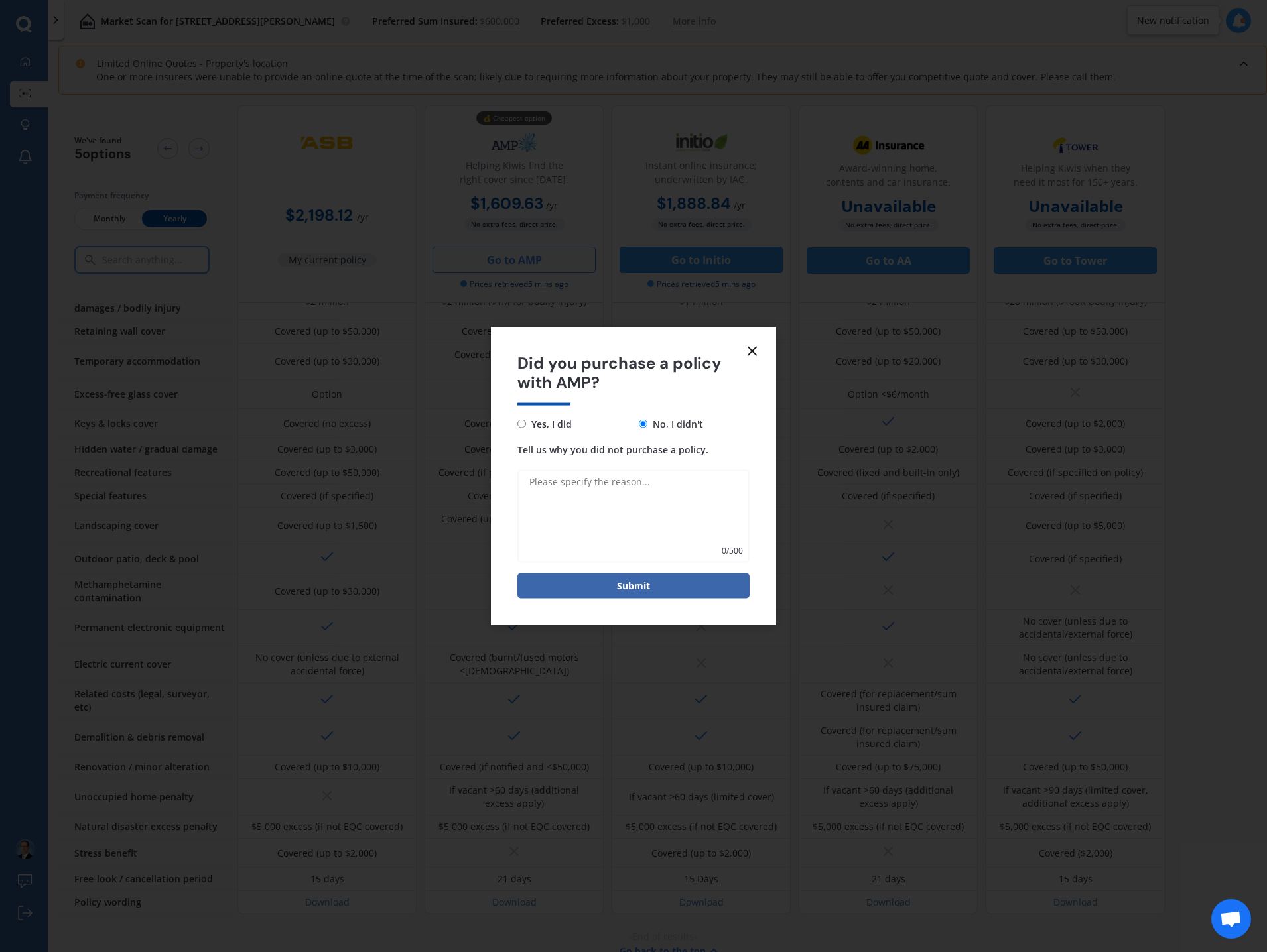
click at [656, 514] on textarea "Tell us why you did not purchase a policy." at bounding box center [633, 515] width 232 height 93
type textarea "Can only do it [DATE] of when I want it to start..."
click at [645, 585] on button "Submit" at bounding box center [633, 585] width 232 height 25
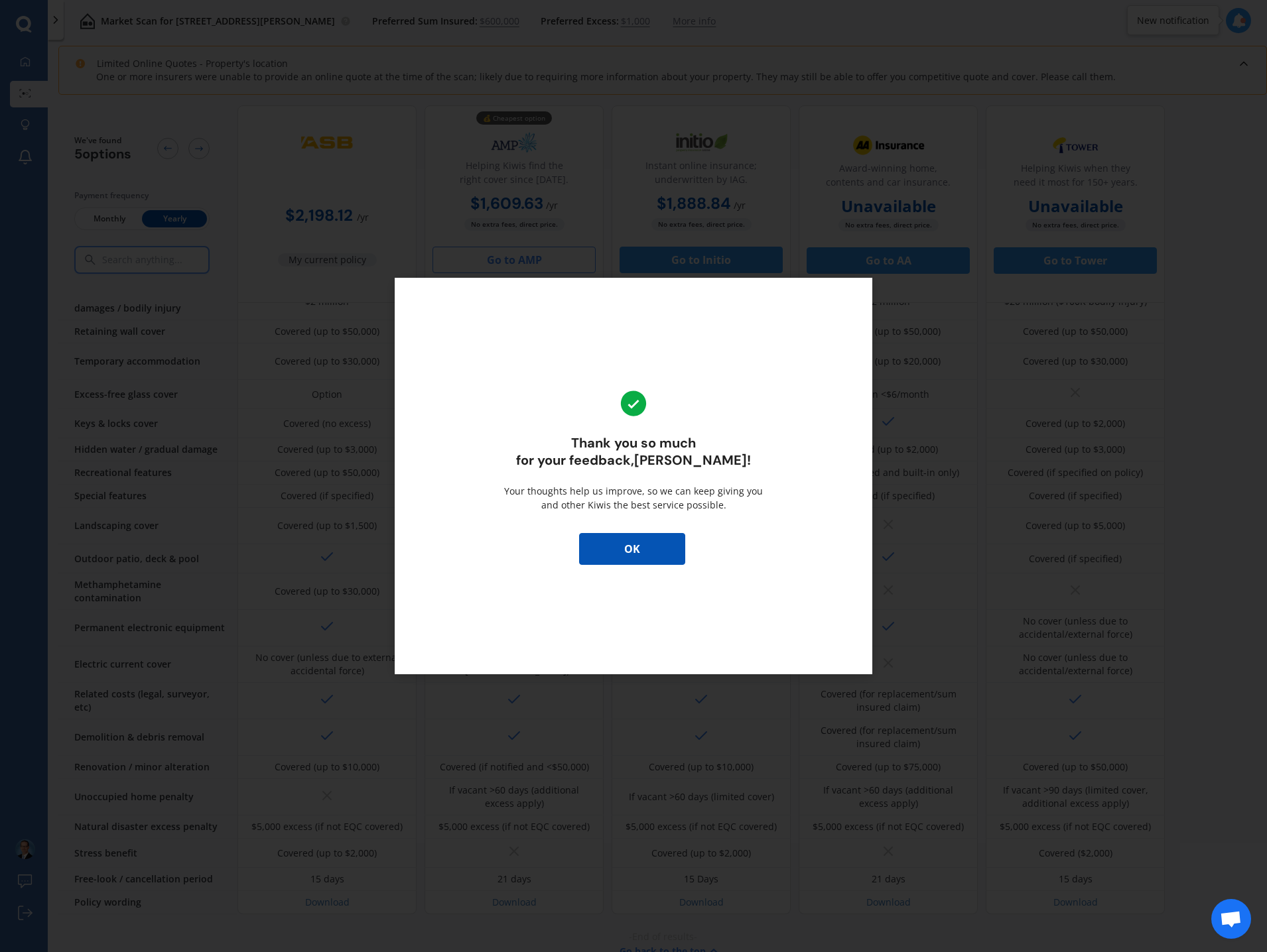
click at [651, 545] on button "OK" at bounding box center [632, 549] width 106 height 32
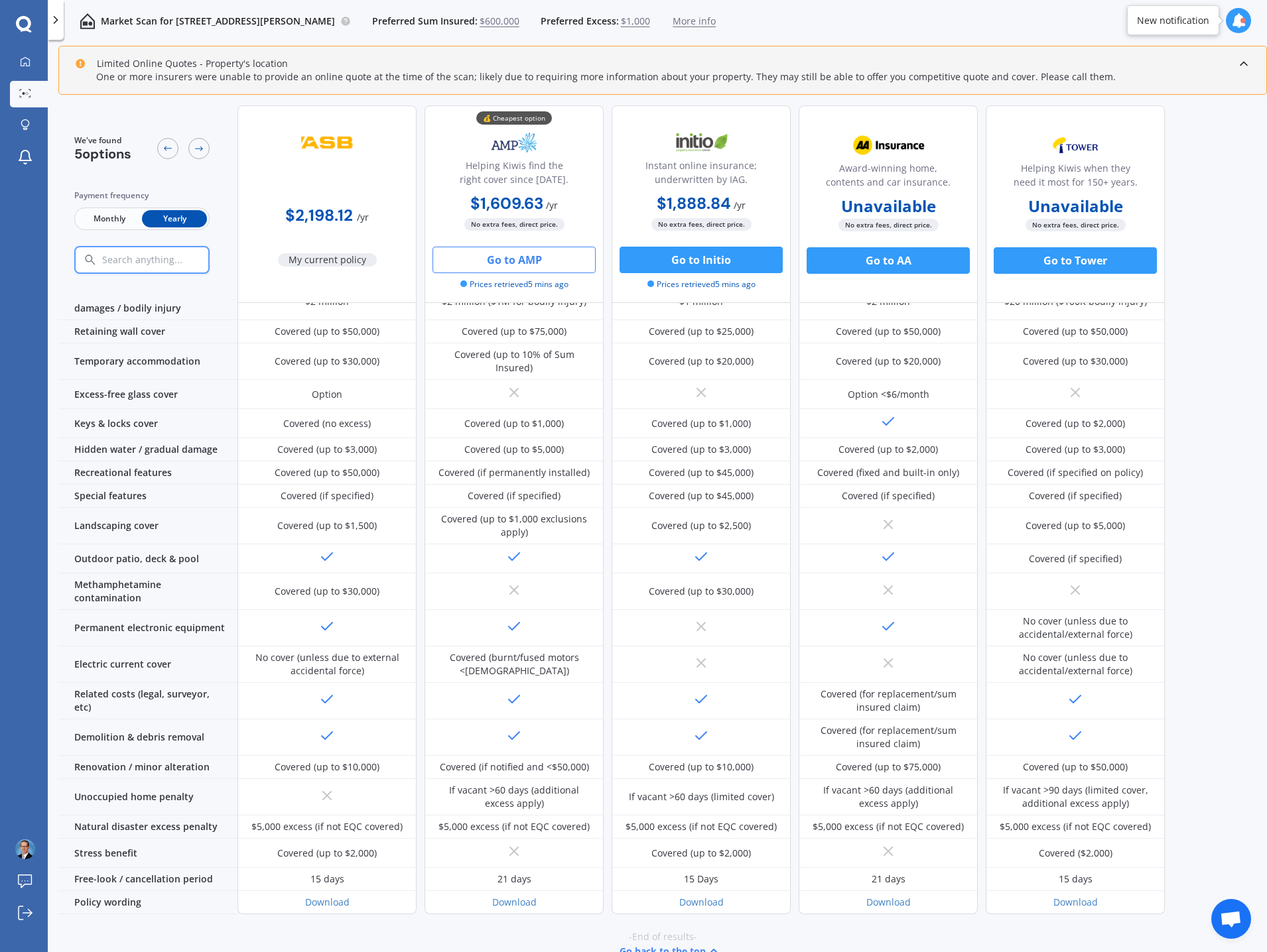
click at [1011, 29] on div "Market Scan for [STREET_ADDRESS][PERSON_NAME] Sum Insured: $600,000 Preferred E…" at bounding box center [657, 21] width 1219 height 42
click at [1072, 27] on div "Market Scan for [STREET_ADDRESS][PERSON_NAME] Sum Insured: $600,000 Preferred E…" at bounding box center [657, 21] width 1219 height 42
click at [1237, 23] on icon at bounding box center [1238, 21] width 14 height 14
click at [1217, 147] on div "We've found 5 options Payment frequency Monthly Yearly $2,198.12 / yr My curren…" at bounding box center [663, 362] width 1208 height 849
click at [837, 34] on div "Market Scan for [STREET_ADDRESS][PERSON_NAME] Sum Insured: $600,000 Preferred E…" at bounding box center [657, 21] width 1219 height 42
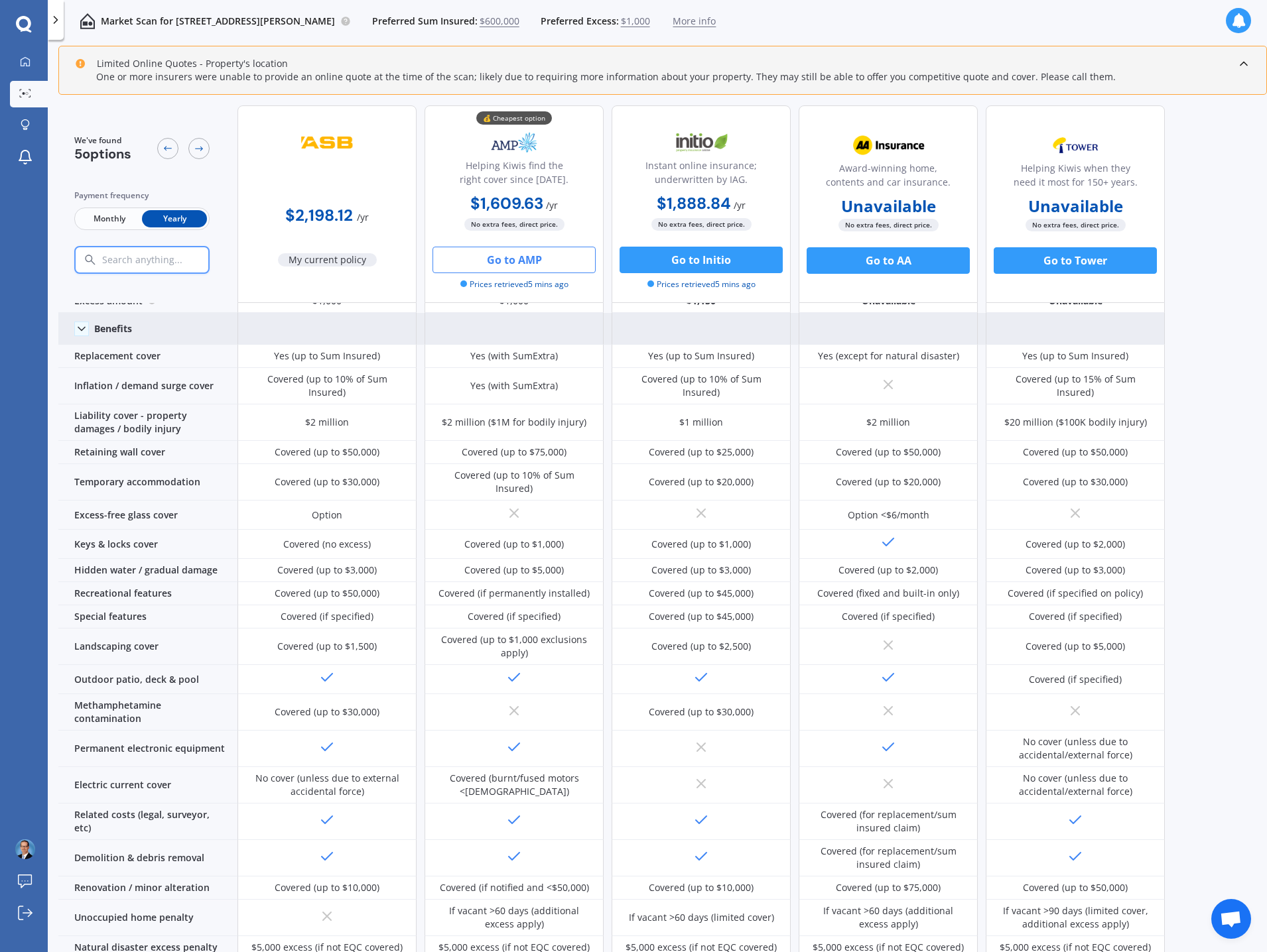
scroll to position [0, 0]
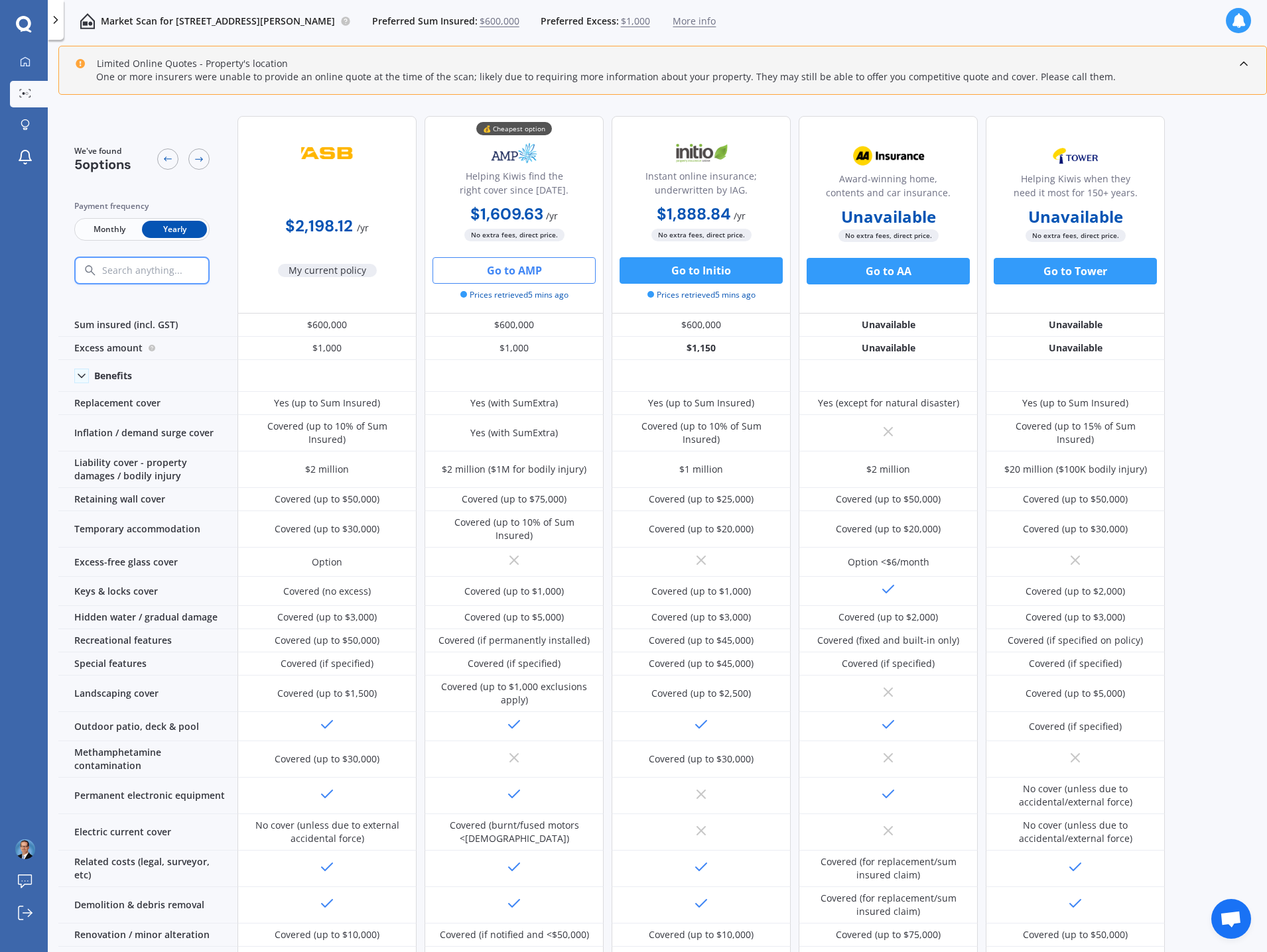
click at [1136, 37] on div "Market Scan for [STREET_ADDRESS][PERSON_NAME] Sum Insured: $600,000 Preferred E…" at bounding box center [657, 21] width 1219 height 42
